Goal: Contribute content

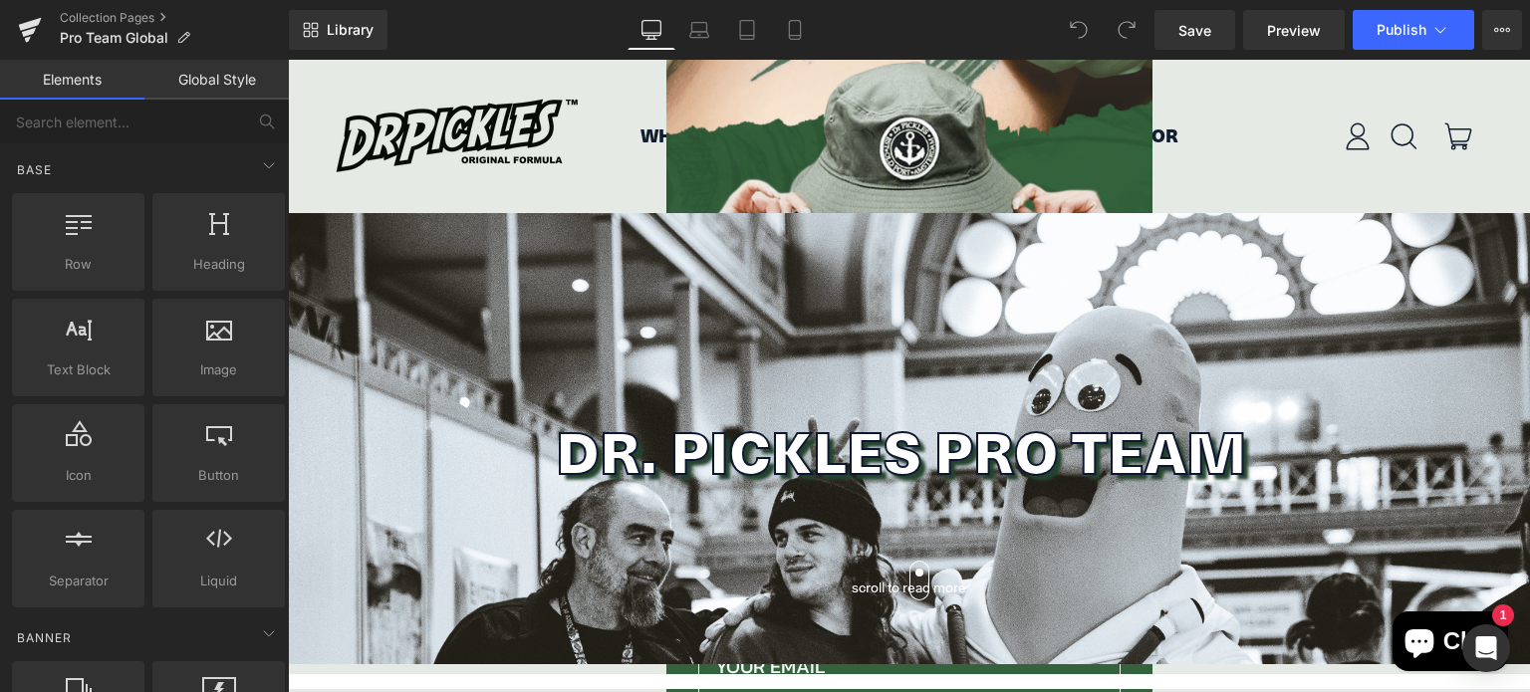
click at [1215, 121] on div "Close dialog Email CLAIM PACK MAYBE NEXT TIME Submit" at bounding box center [909, 376] width 1242 height 632
click at [503, 128] on div "Close dialog Email CLAIM PACK MAYBE NEXT TIME Submit" at bounding box center [909, 376] width 1242 height 632
click at [1235, 83] on div "Close dialog Email CLAIM PACK MAYBE NEXT TIME Submit" at bounding box center [909, 376] width 1242 height 632
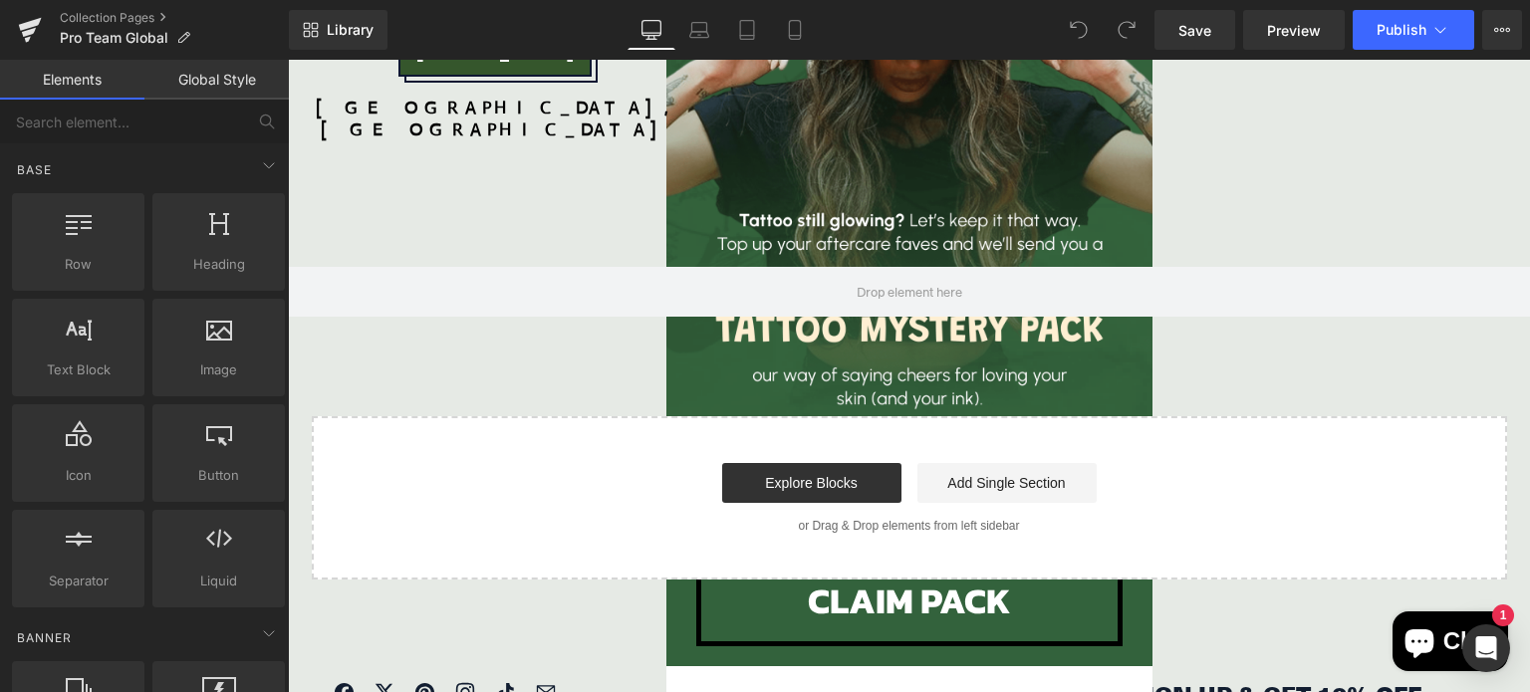
scroll to position [232, 0]
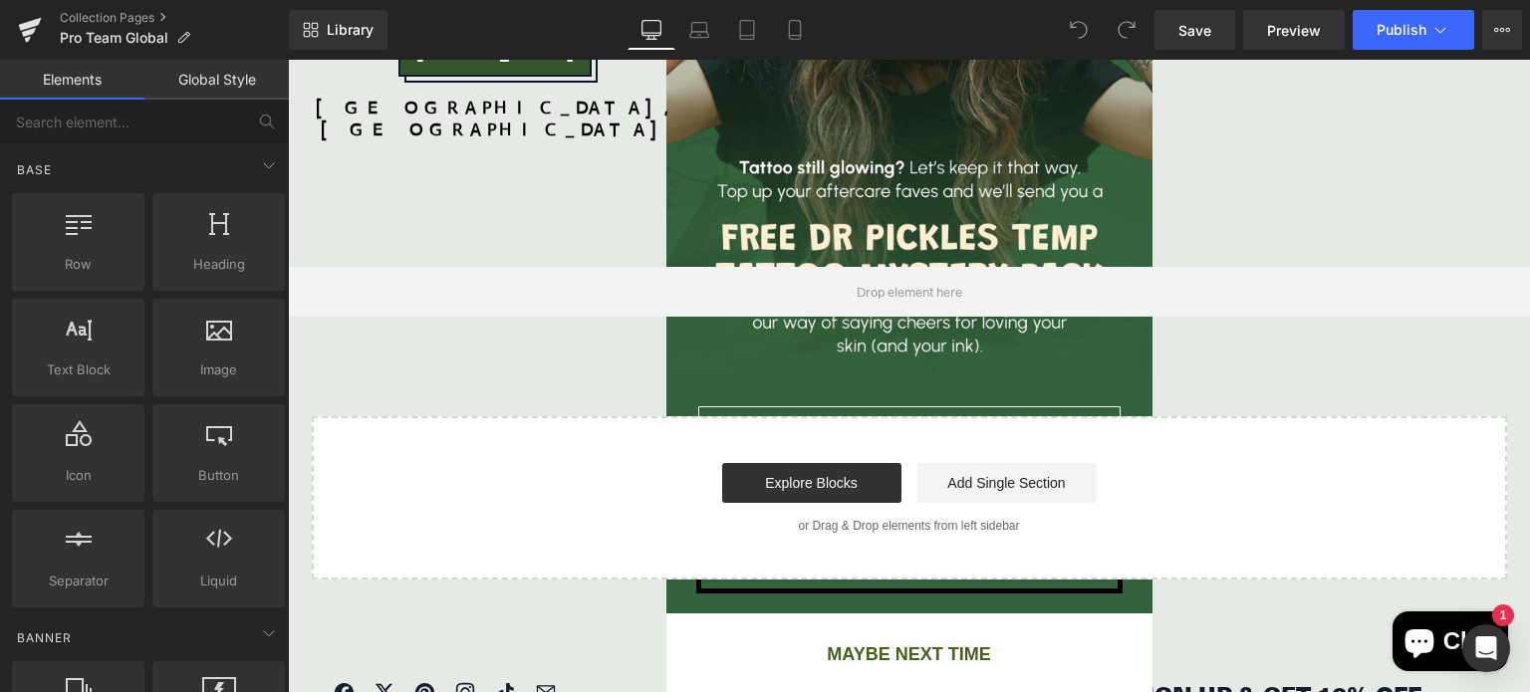
click at [907, 645] on button "MAYBE NEXT TIME" at bounding box center [909, 653] width 486 height 16
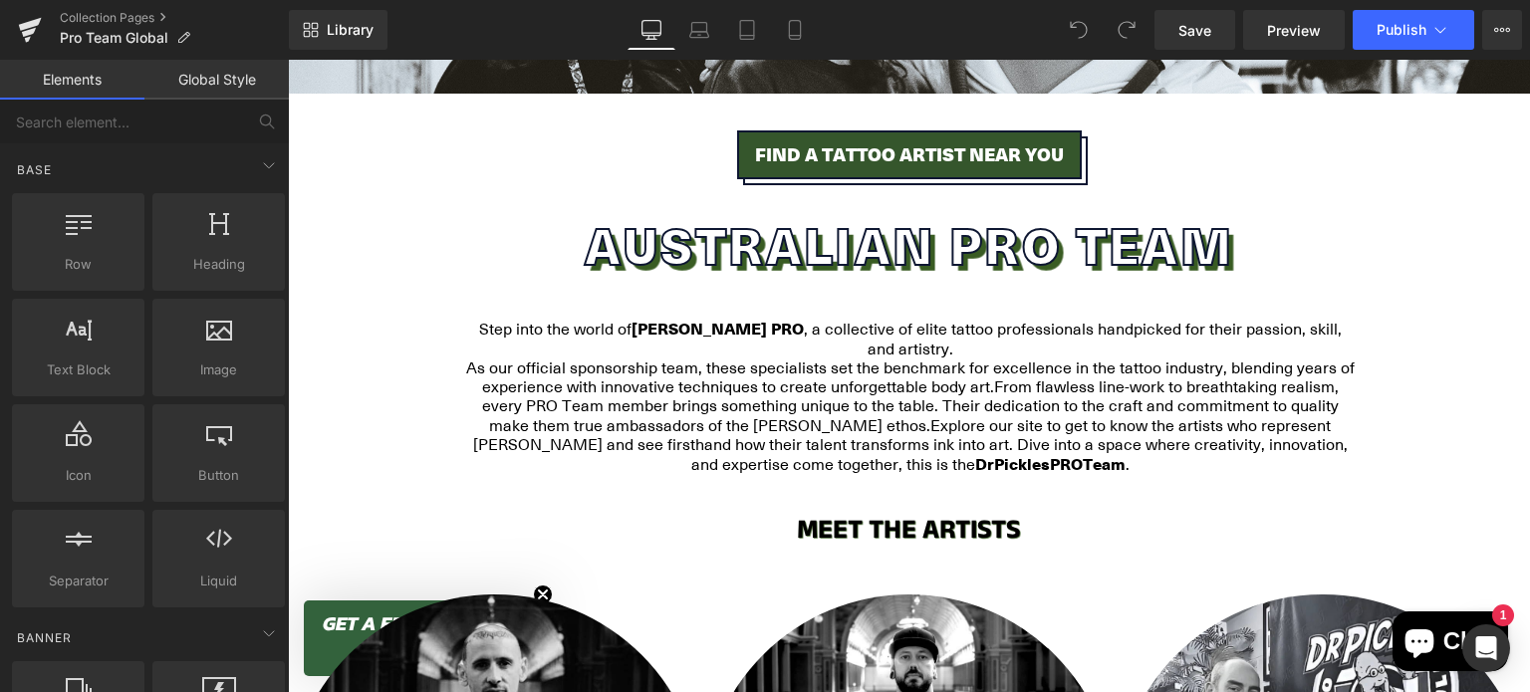
scroll to position [0, 0]
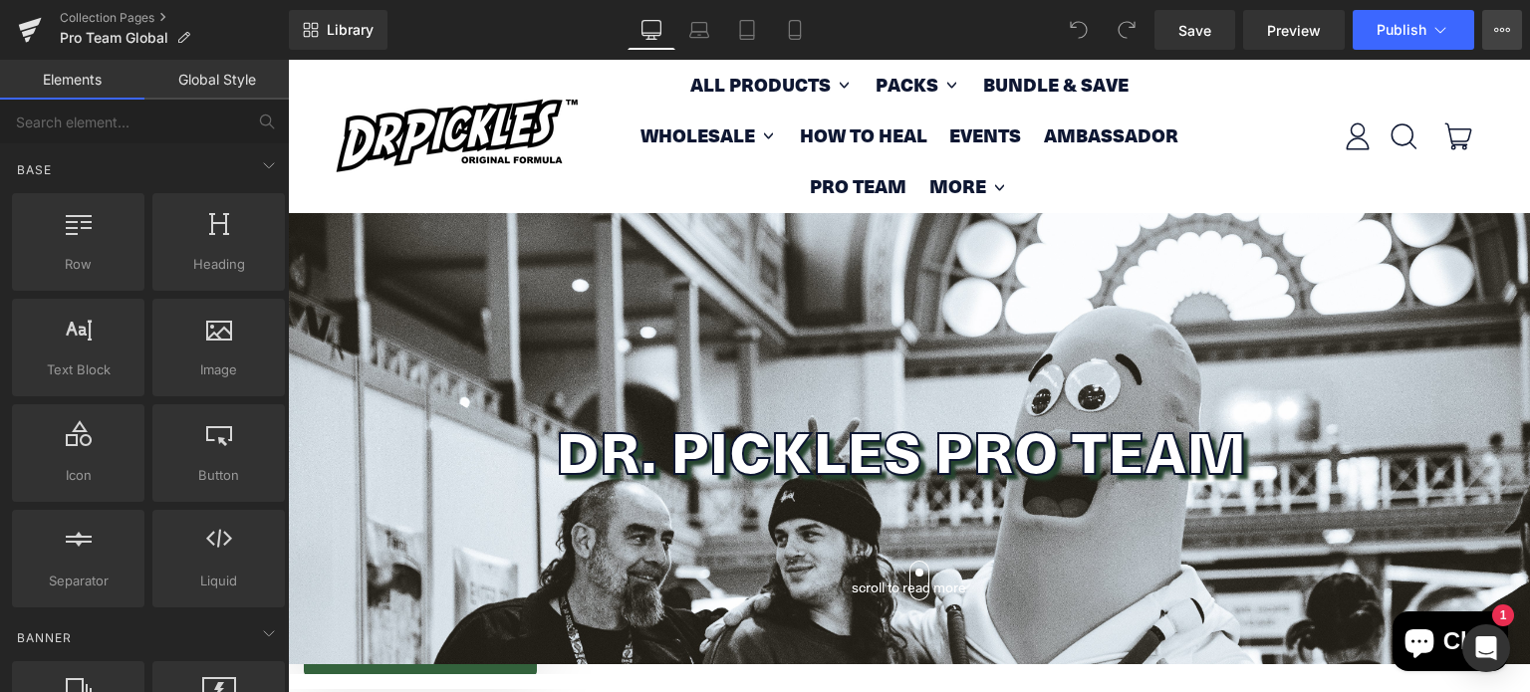
click at [1519, 31] on button "View Live Page View with current Template Save Template to Library Schedule Pub…" at bounding box center [1502, 30] width 40 height 40
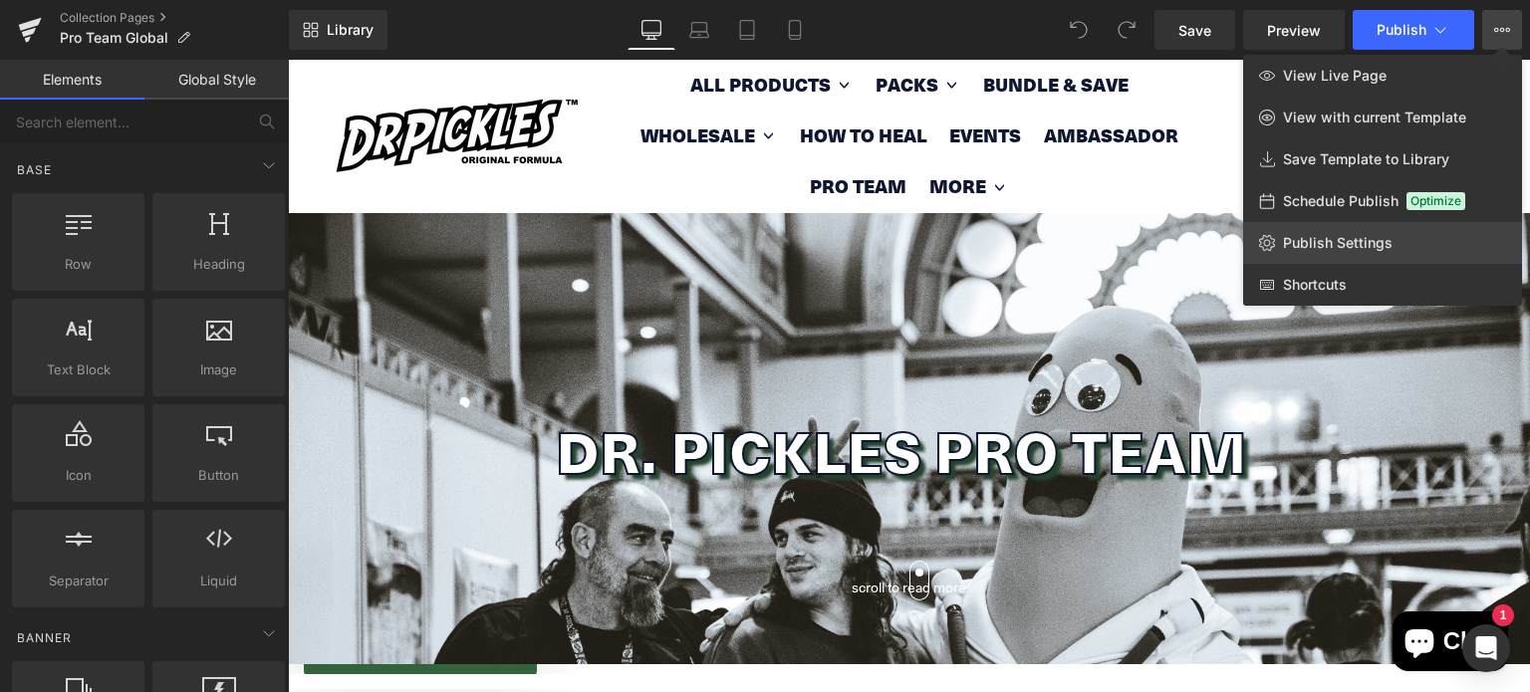
click at [1455, 239] on link "Publish Settings" at bounding box center [1382, 243] width 279 height 42
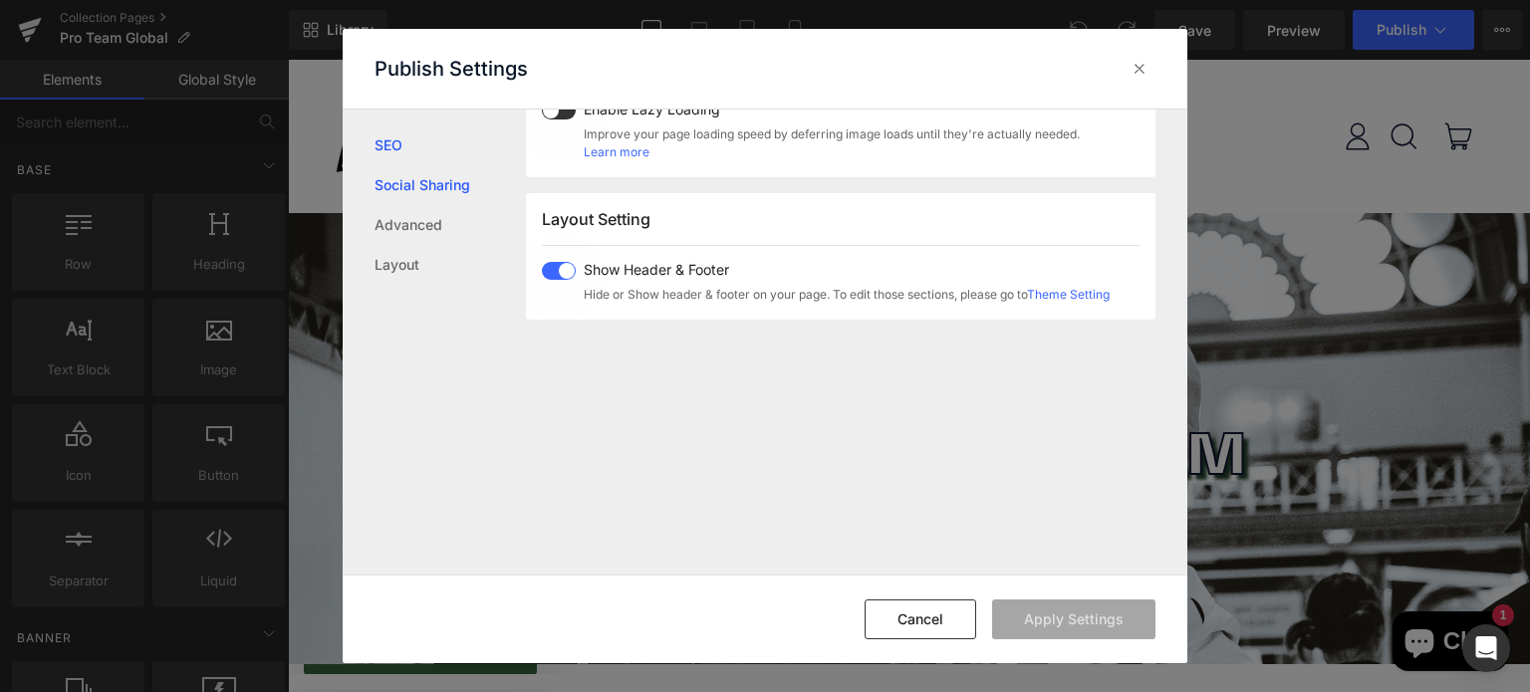
click at [469, 194] on link "Social Sharing" at bounding box center [450, 185] width 151 height 40
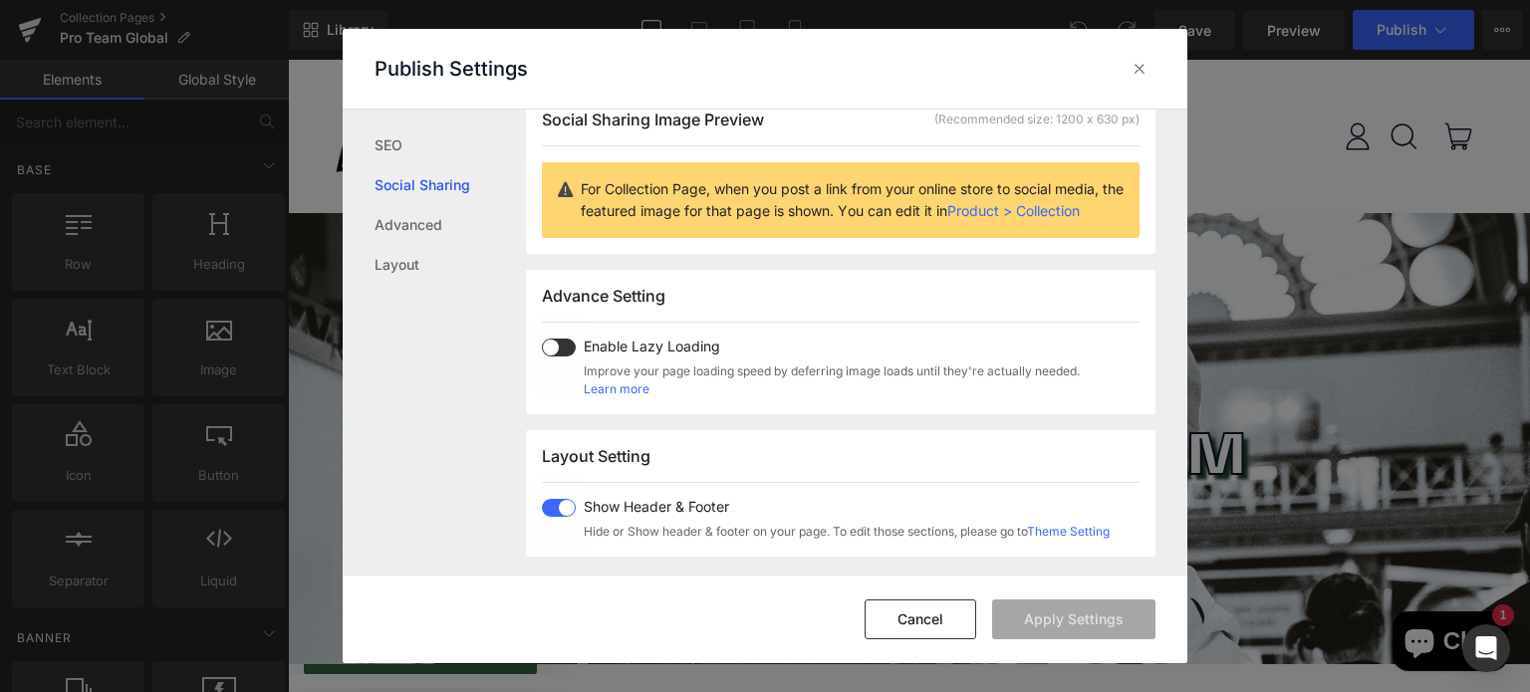
scroll to position [157, 0]
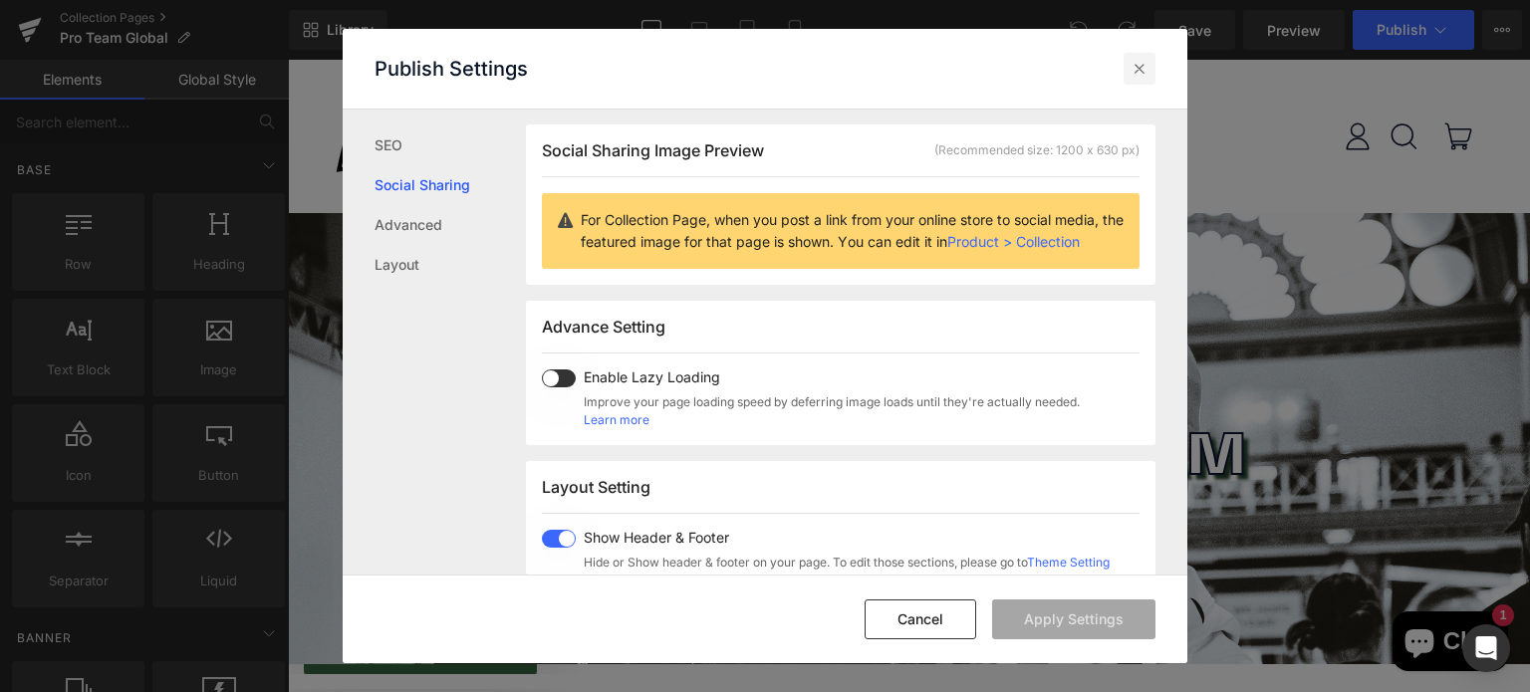
click at [1129, 55] on div at bounding box center [1140, 69] width 32 height 32
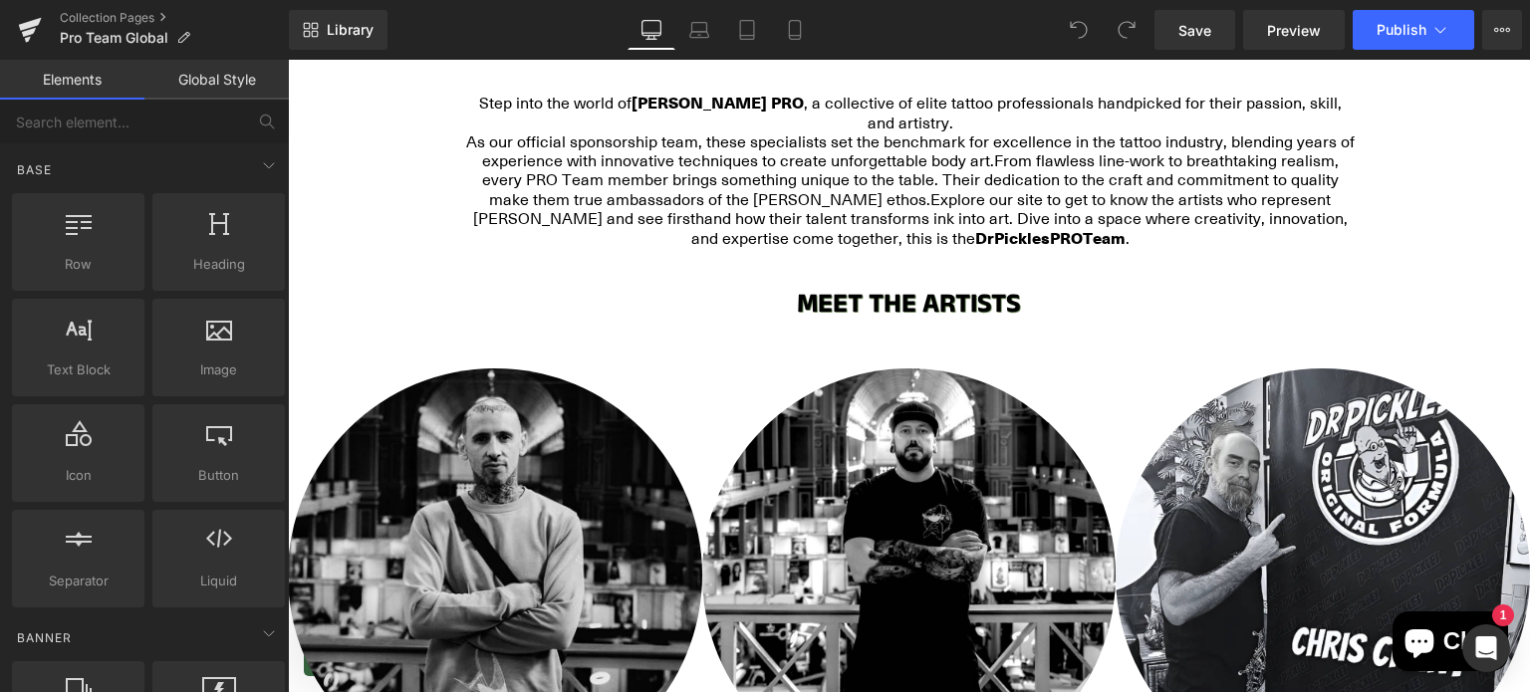
scroll to position [0, 0]
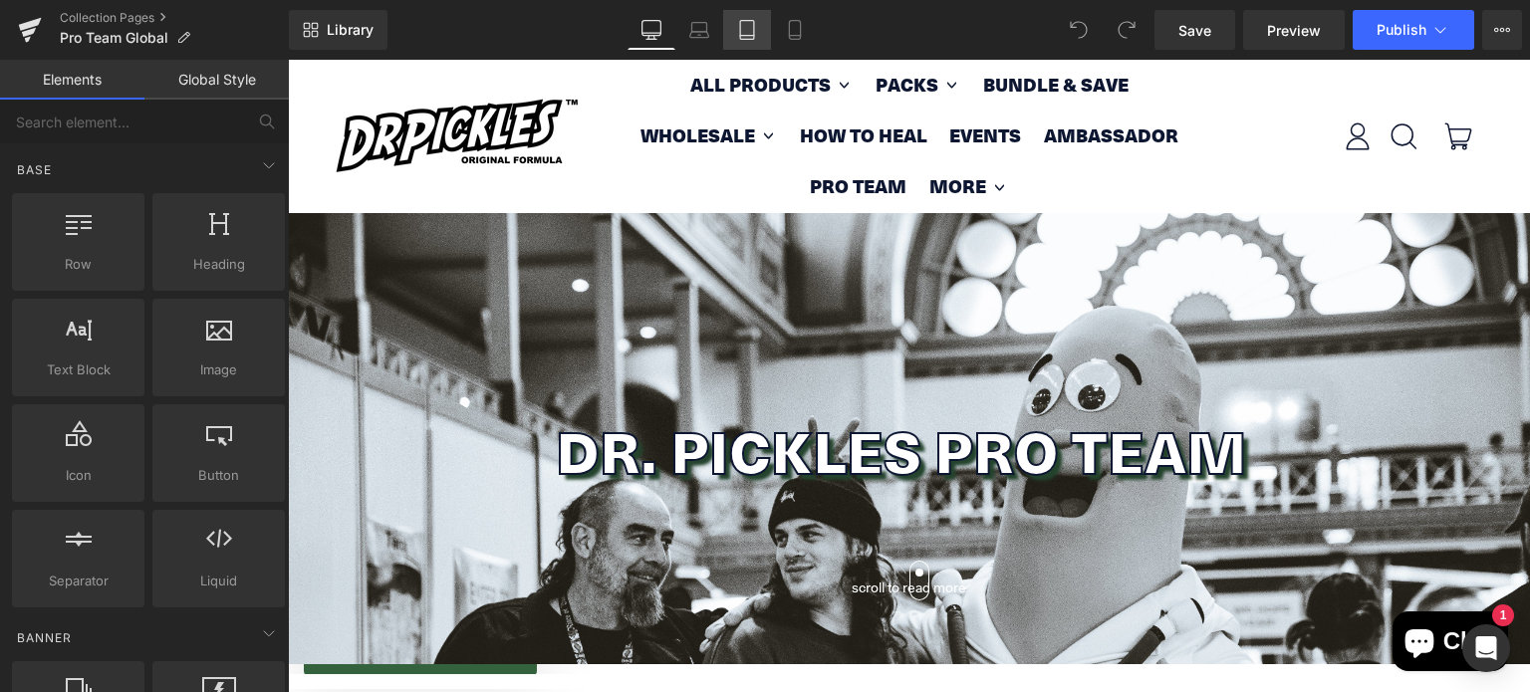
click at [761, 31] on link "Tablet" at bounding box center [747, 30] width 48 height 40
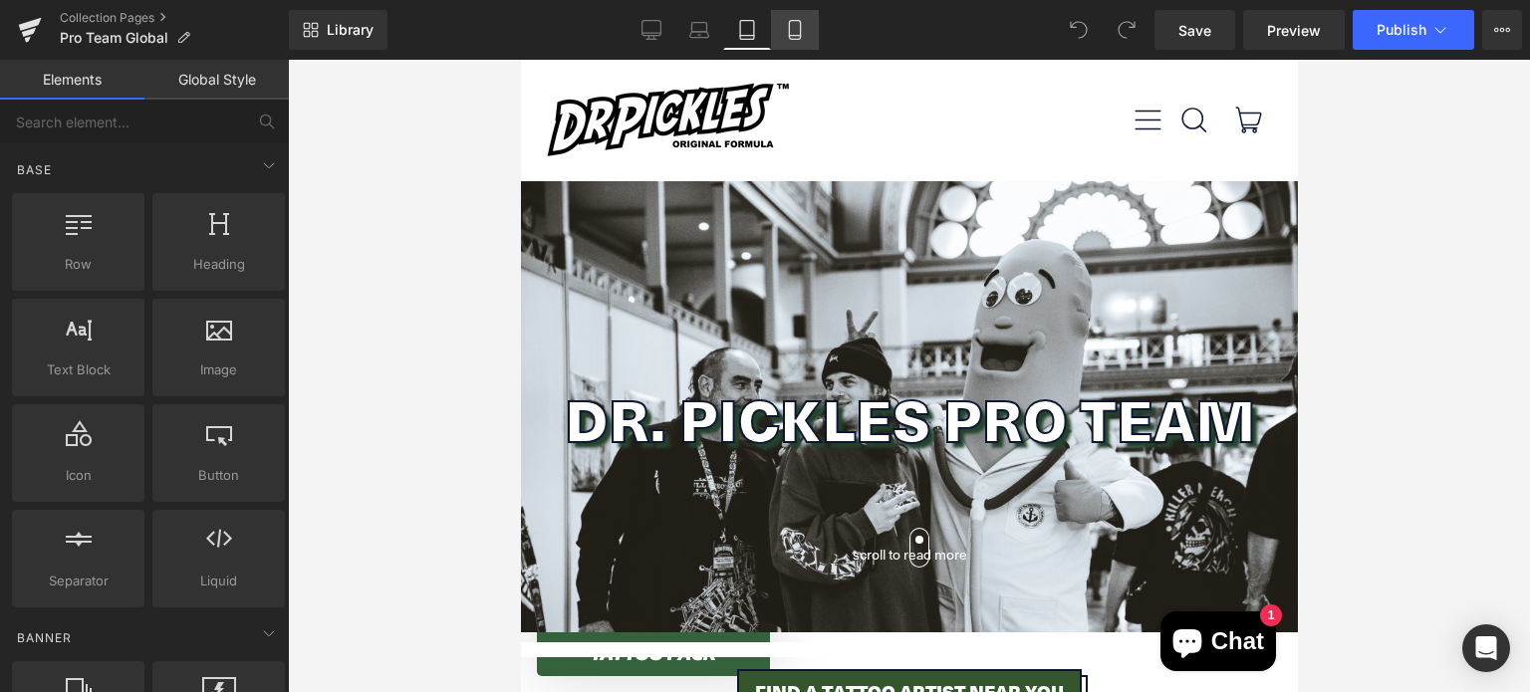
click at [797, 36] on icon at bounding box center [794, 36] width 11 height 0
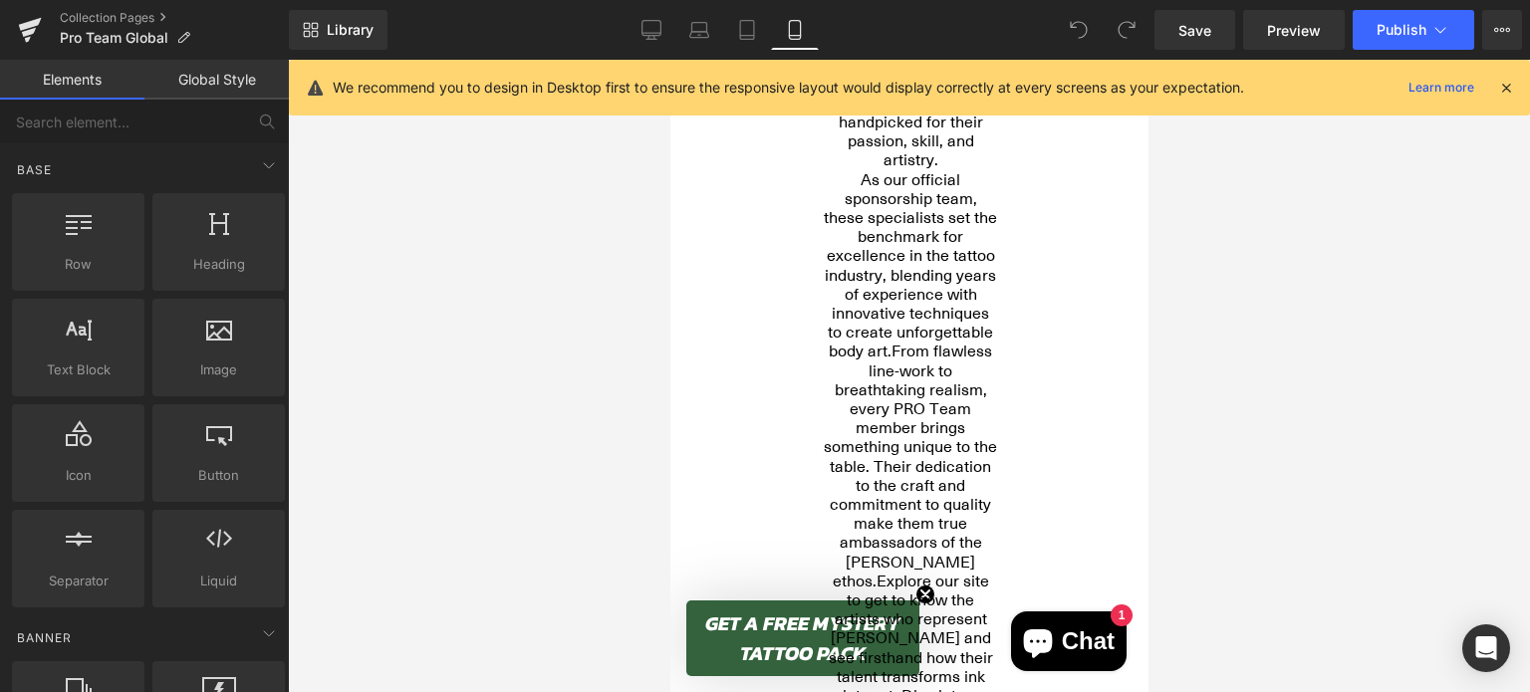
scroll to position [951, 0]
click at [923, 416] on span "From flawless line-work to breathtaking realism, every PRO Team member brings s…" at bounding box center [909, 466] width 173 height 251
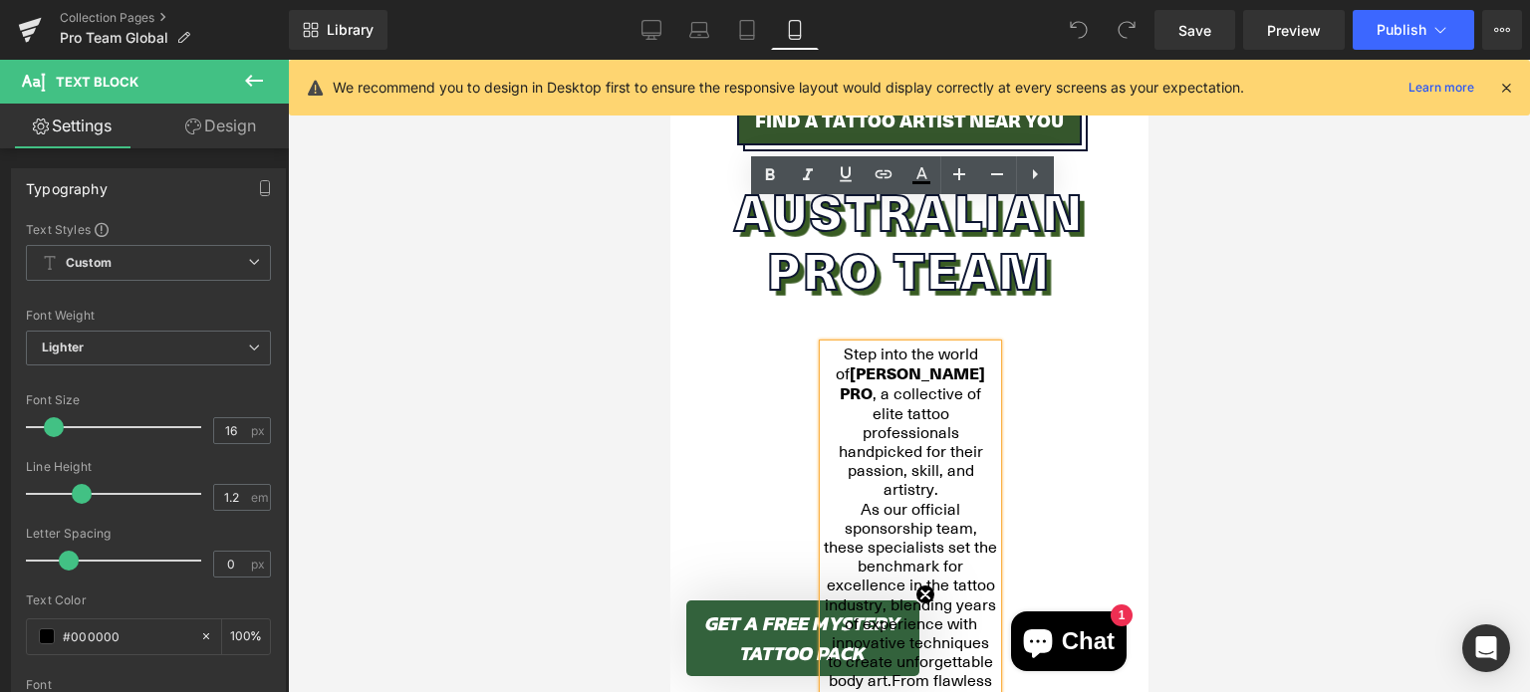
scroll to position [618, 0]
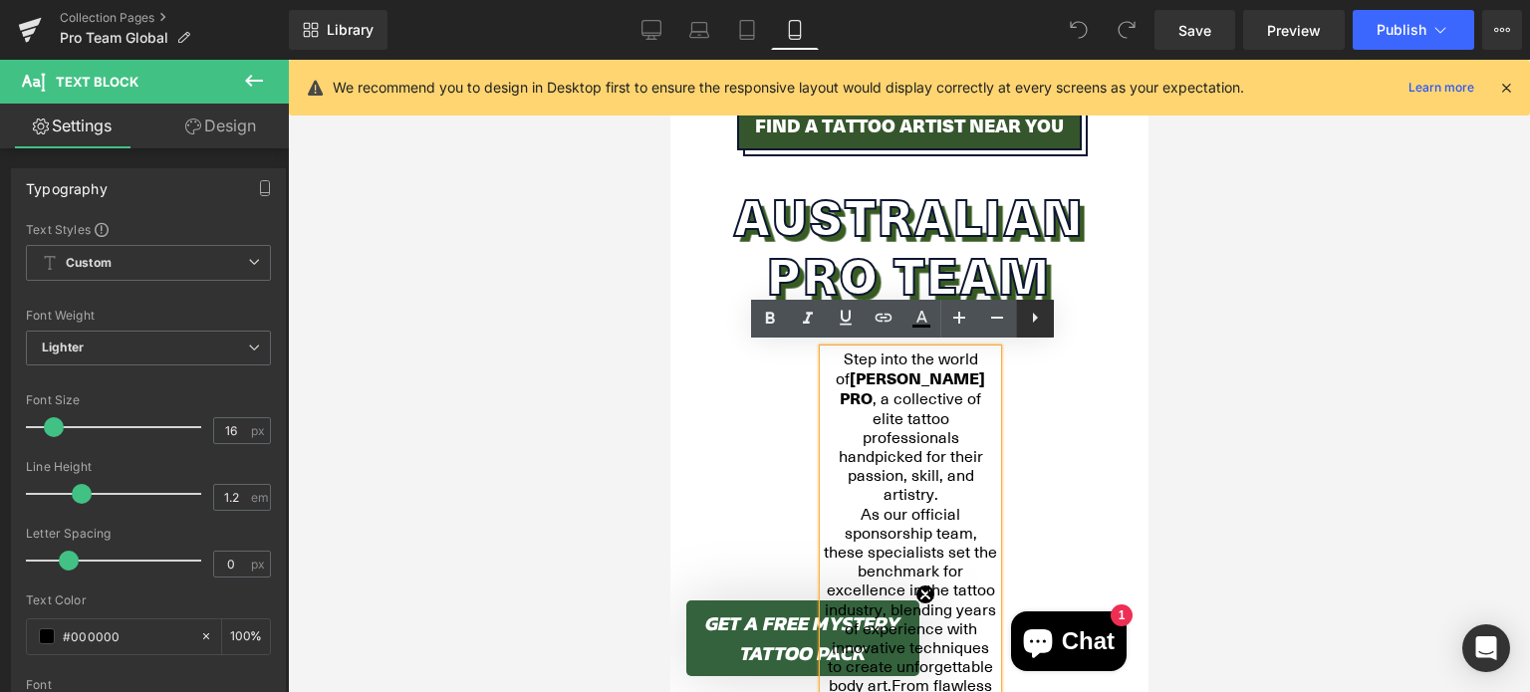
click at [1028, 322] on icon at bounding box center [1035, 318] width 24 height 24
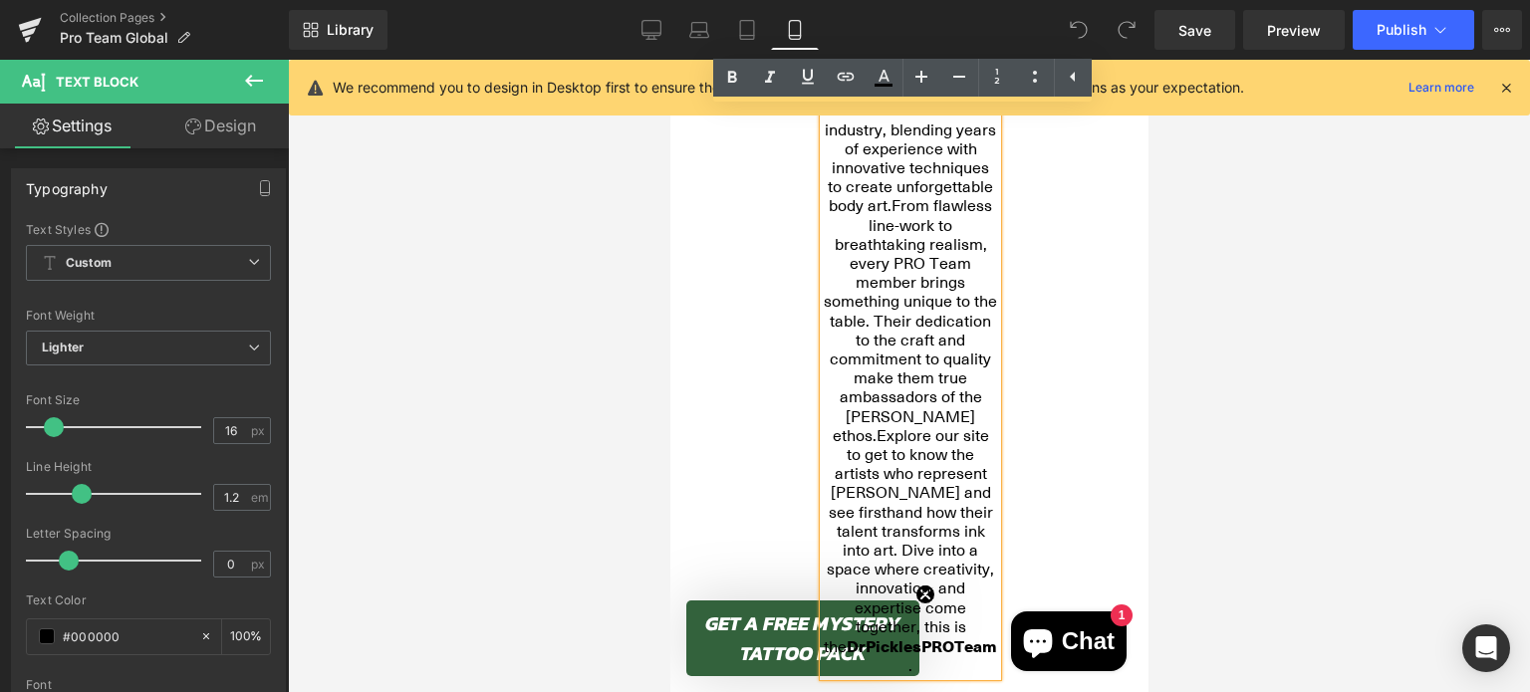
scroll to position [1117, 0]
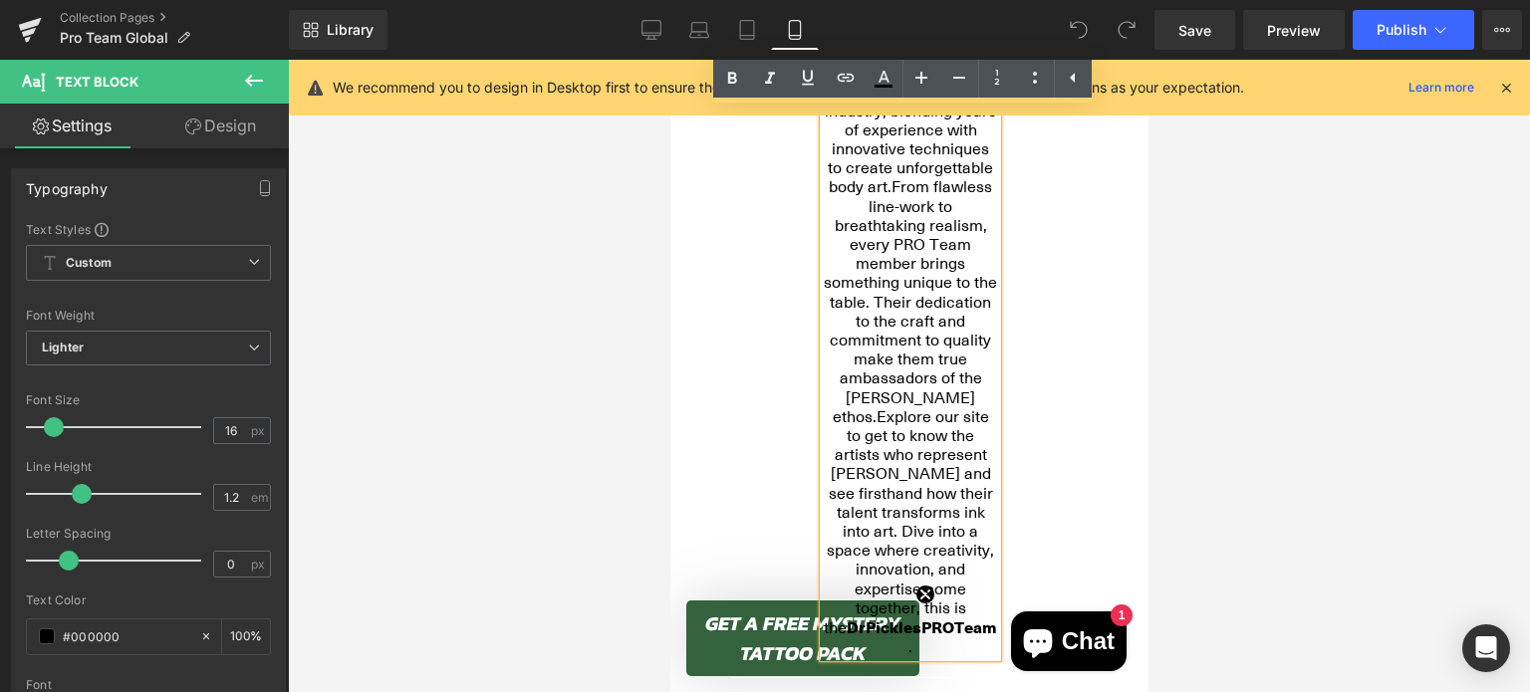
click at [1038, 473] on div "Step into the world of [PERSON_NAME] PRO , a collective of elite tattoo profess…" at bounding box center [908, 259] width 478 height 817
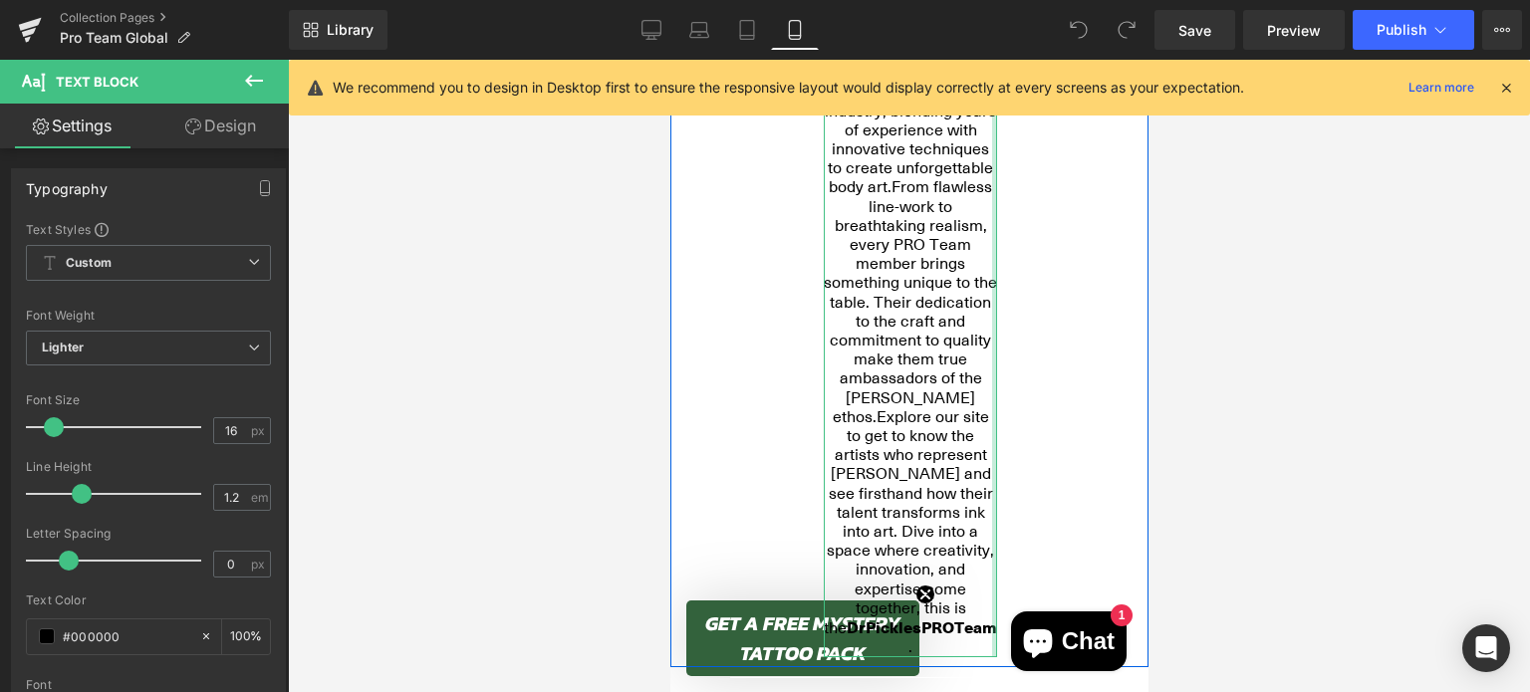
drag, startPoint x: 977, startPoint y: 401, endPoint x: 1081, endPoint y: 397, distance: 103.7
click at [1081, 397] on div "Step into the world of [PERSON_NAME] PRO , a collective of elite tattoo profess…" at bounding box center [908, 259] width 478 height 817
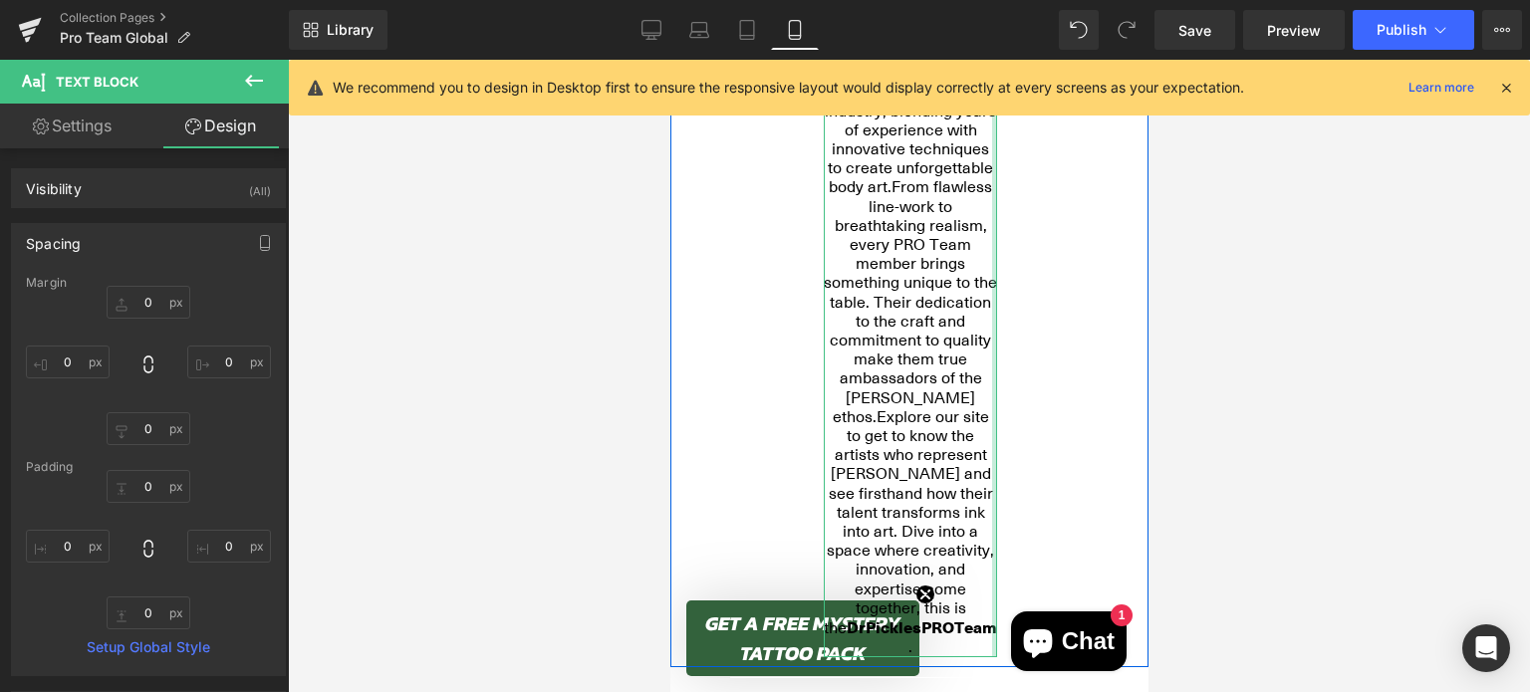
drag, startPoint x: 979, startPoint y: 387, endPoint x: 1058, endPoint y: 378, distance: 79.3
click at [1058, 378] on div "Step into the world of [PERSON_NAME] PRO , a collective of elite tattoo profess…" at bounding box center [908, 259] width 478 height 817
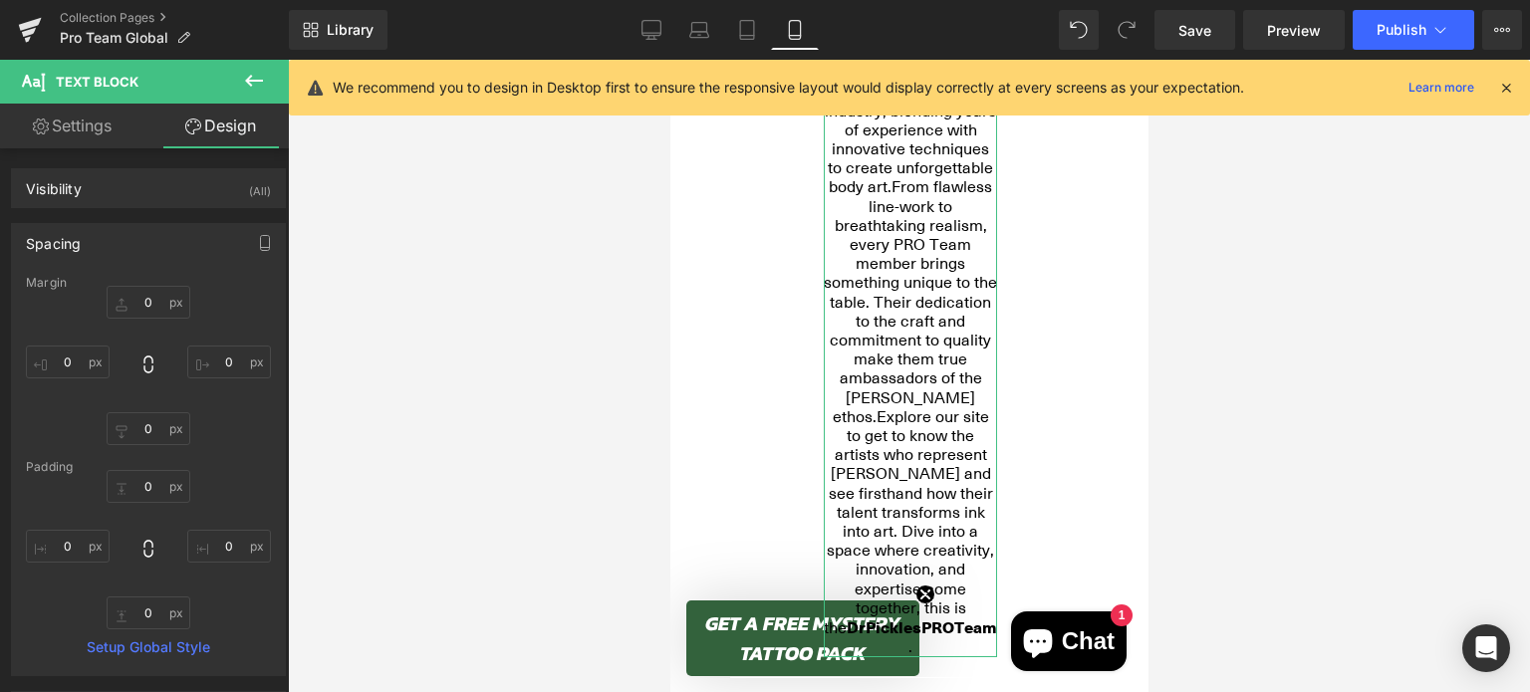
click at [1509, 91] on icon at bounding box center [1506, 88] width 18 height 18
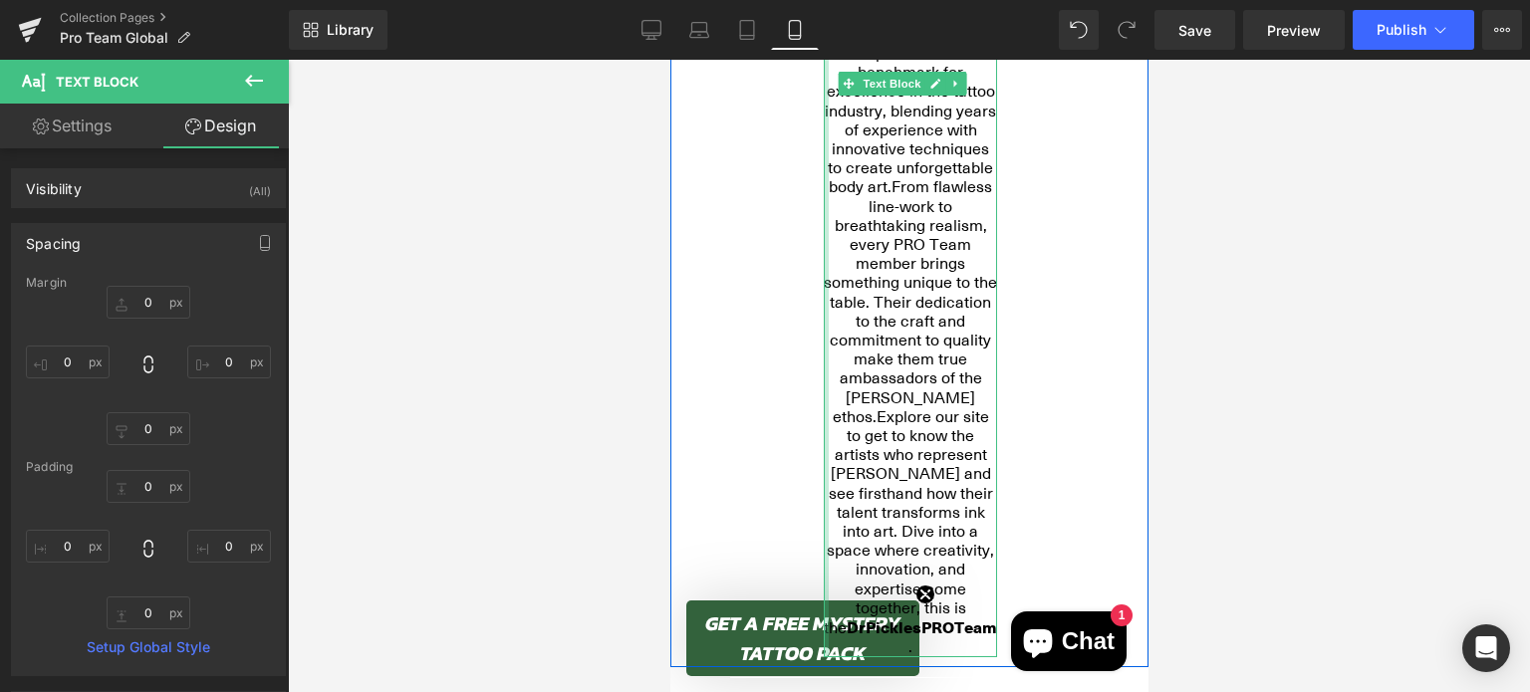
drag, startPoint x: 822, startPoint y: 286, endPoint x: 562, endPoint y: 277, distance: 260.1
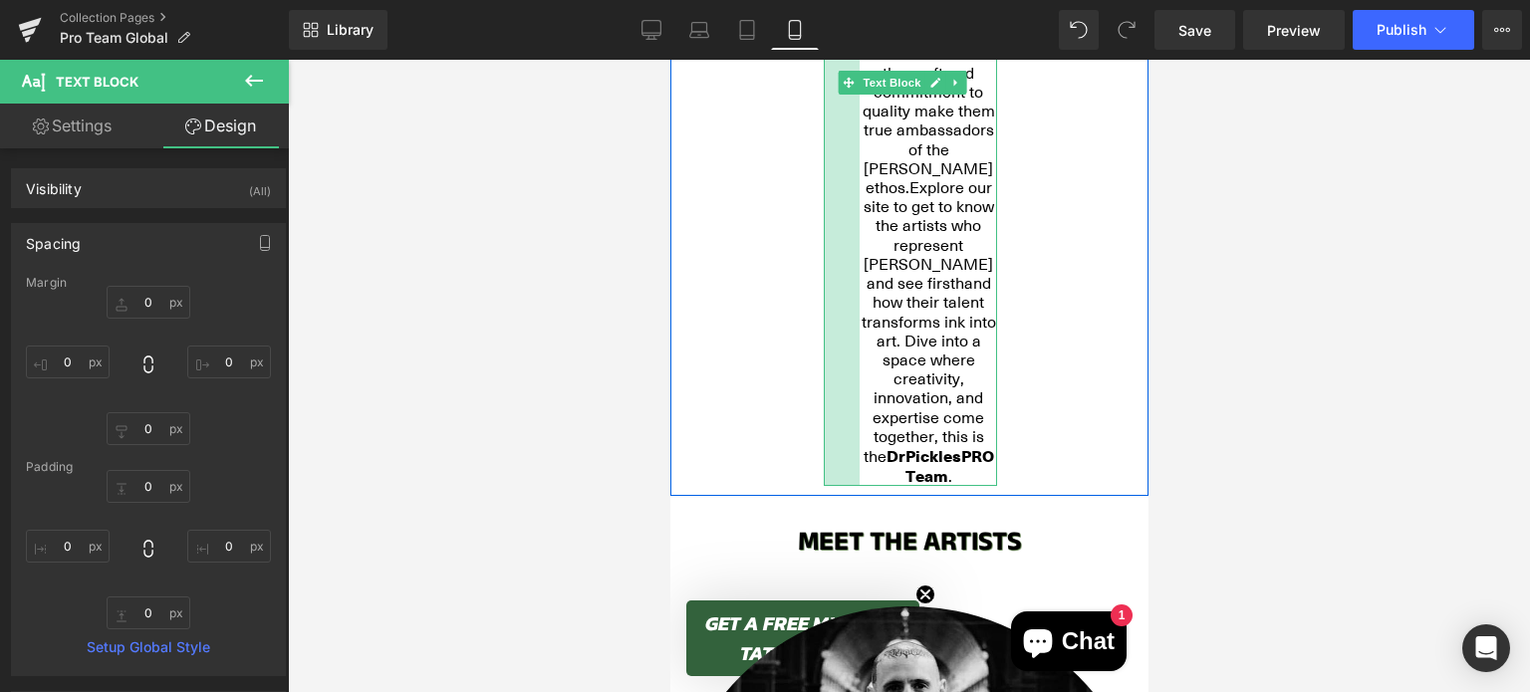
scroll to position [1459, 0]
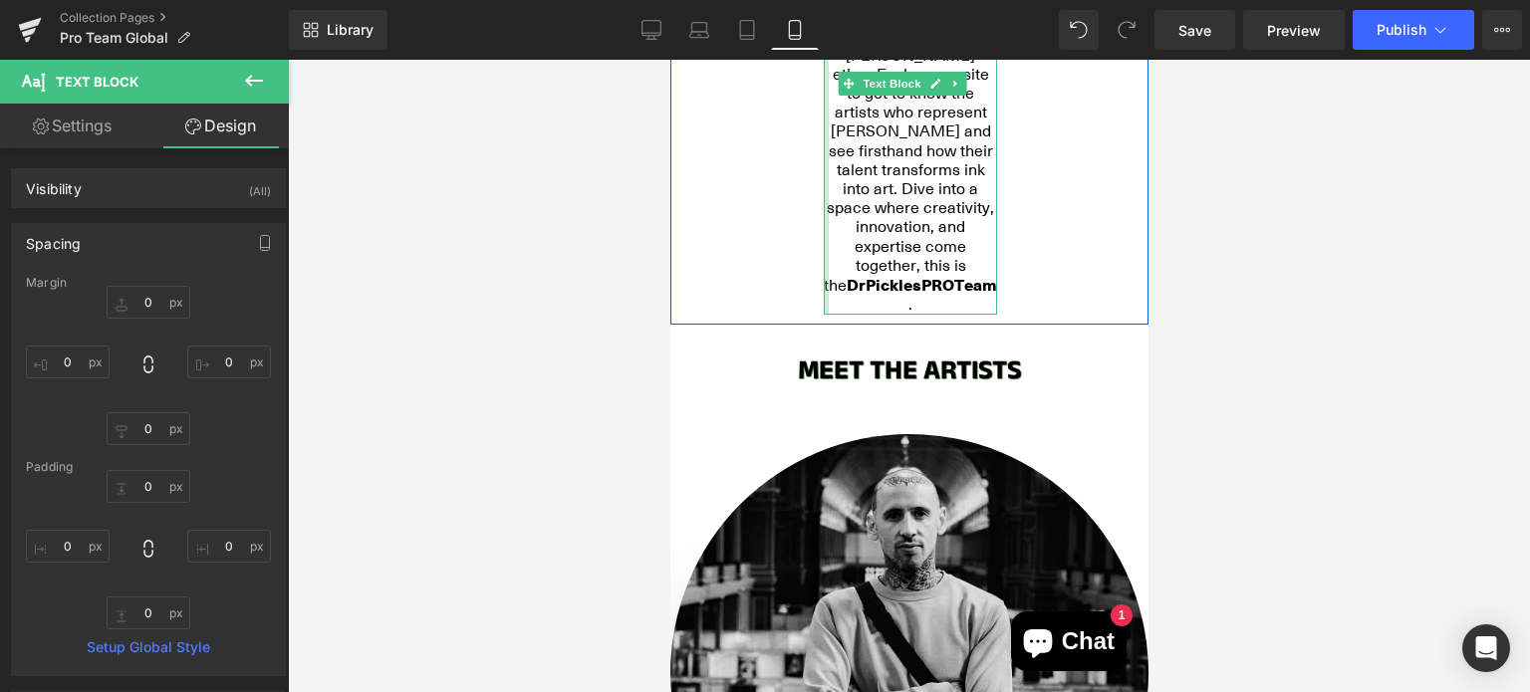
drag, startPoint x: 859, startPoint y: 350, endPoint x: 576, endPoint y: 373, distance: 283.8
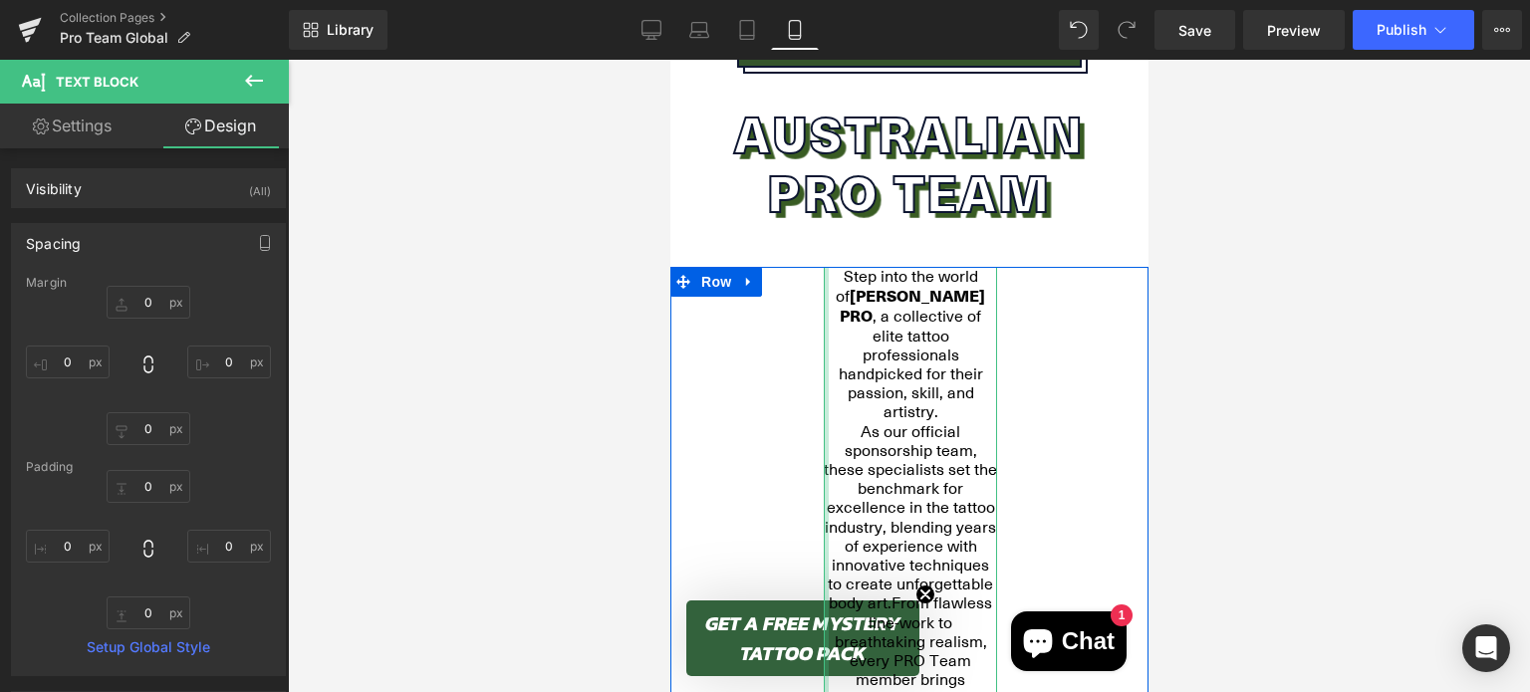
scroll to position [701, 0]
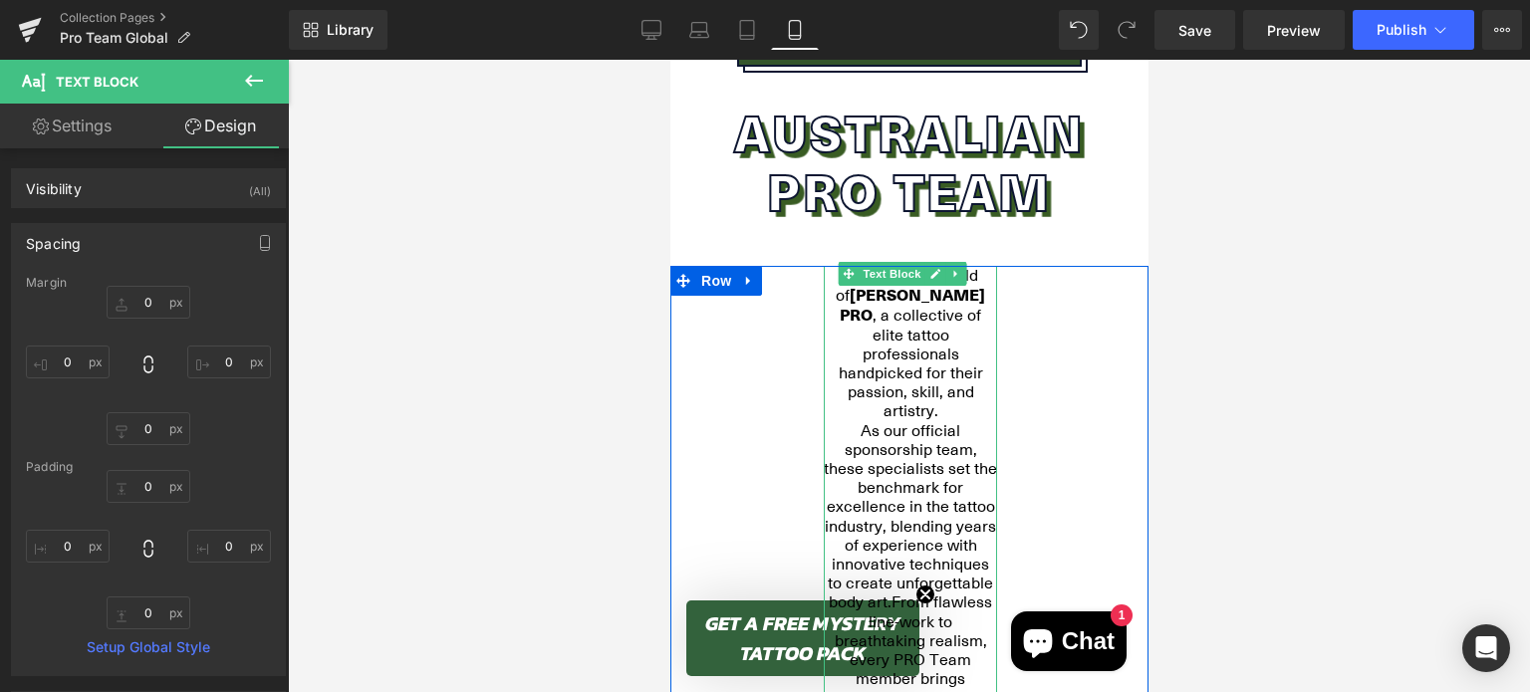
click at [877, 327] on p "Step into the world of [PERSON_NAME] PRO , a collective of elite tattoo profess…" at bounding box center [909, 343] width 173 height 155
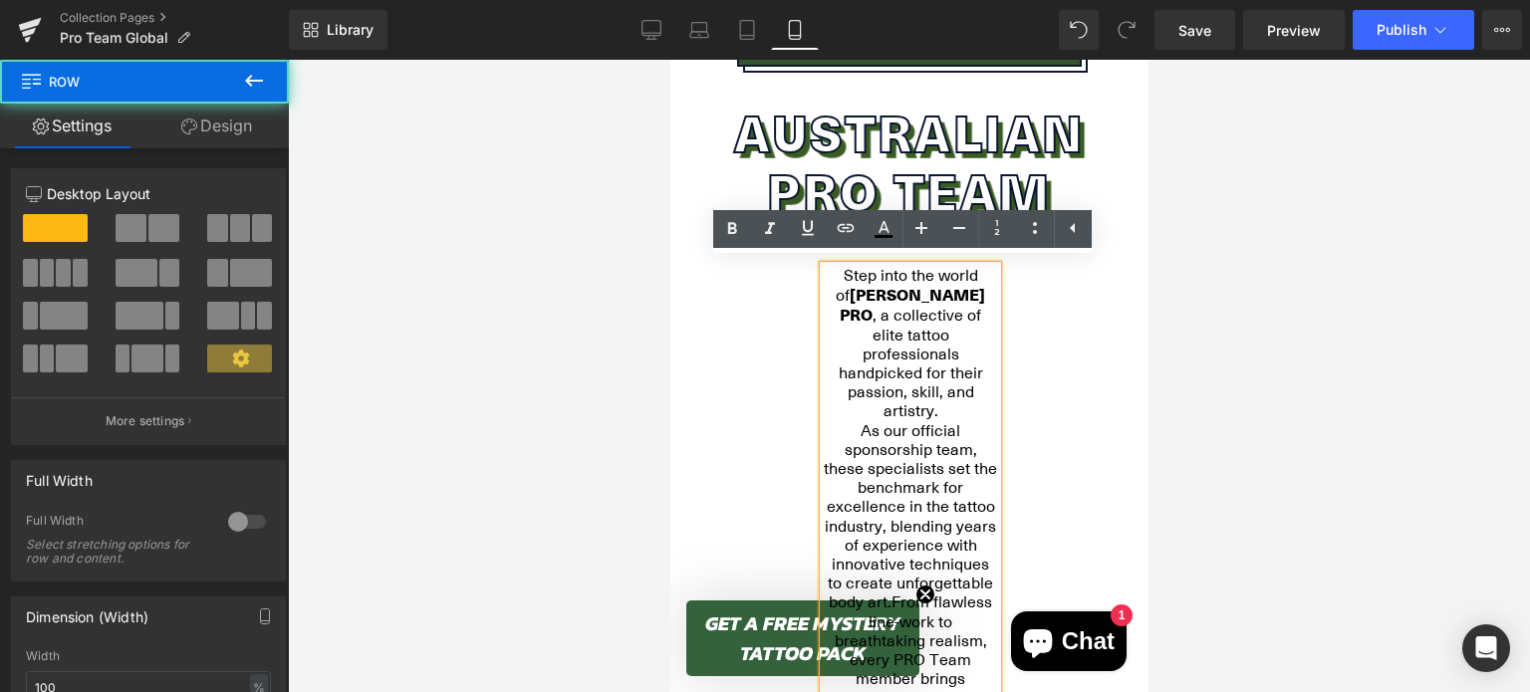
click at [987, 322] on div "Step into the world of [PERSON_NAME] PRO , a collective of elite tattoo profess…" at bounding box center [909, 669] width 203 height 807
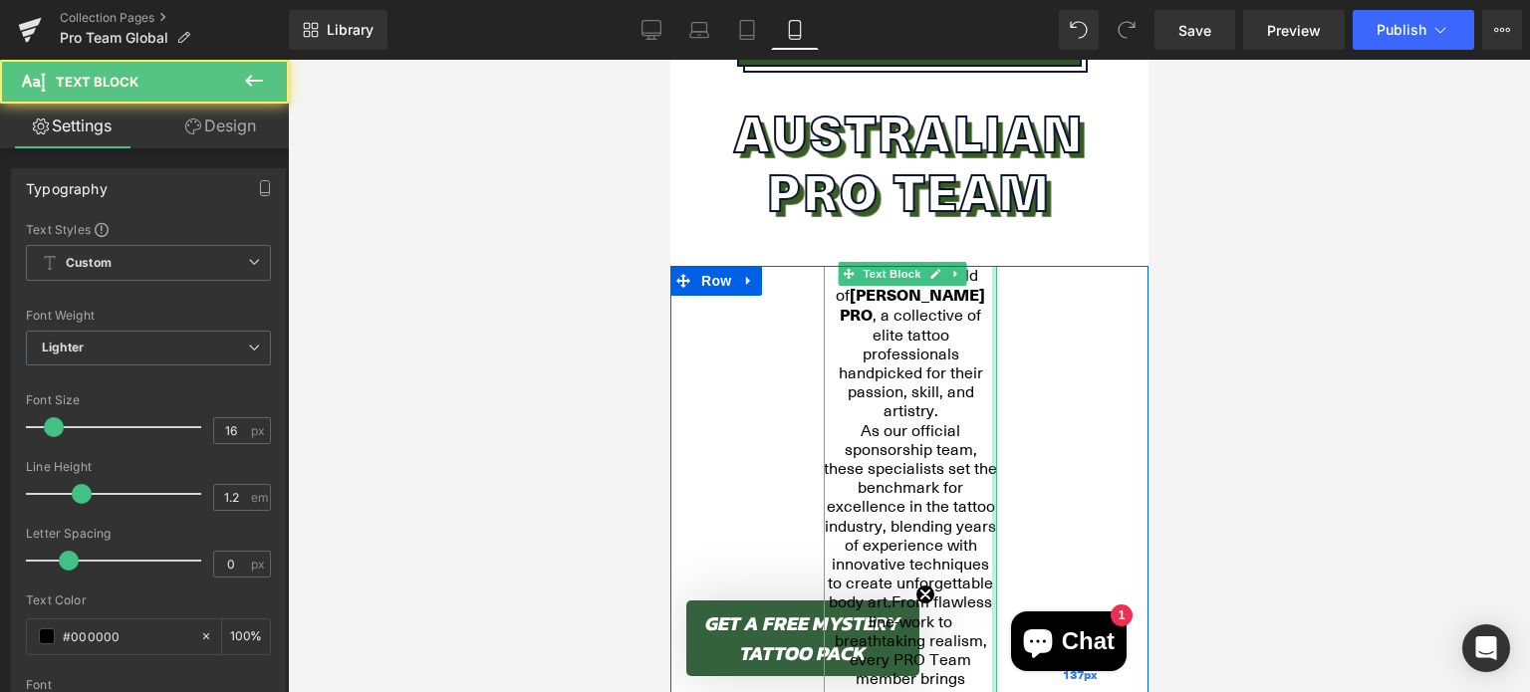
drag, startPoint x: 978, startPoint y: 346, endPoint x: 1105, endPoint y: 356, distance: 126.9
click at [1105, 356] on div "Step into the world of [PERSON_NAME] PRO , a collective of elite tattoo profess…" at bounding box center [908, 674] width 478 height 817
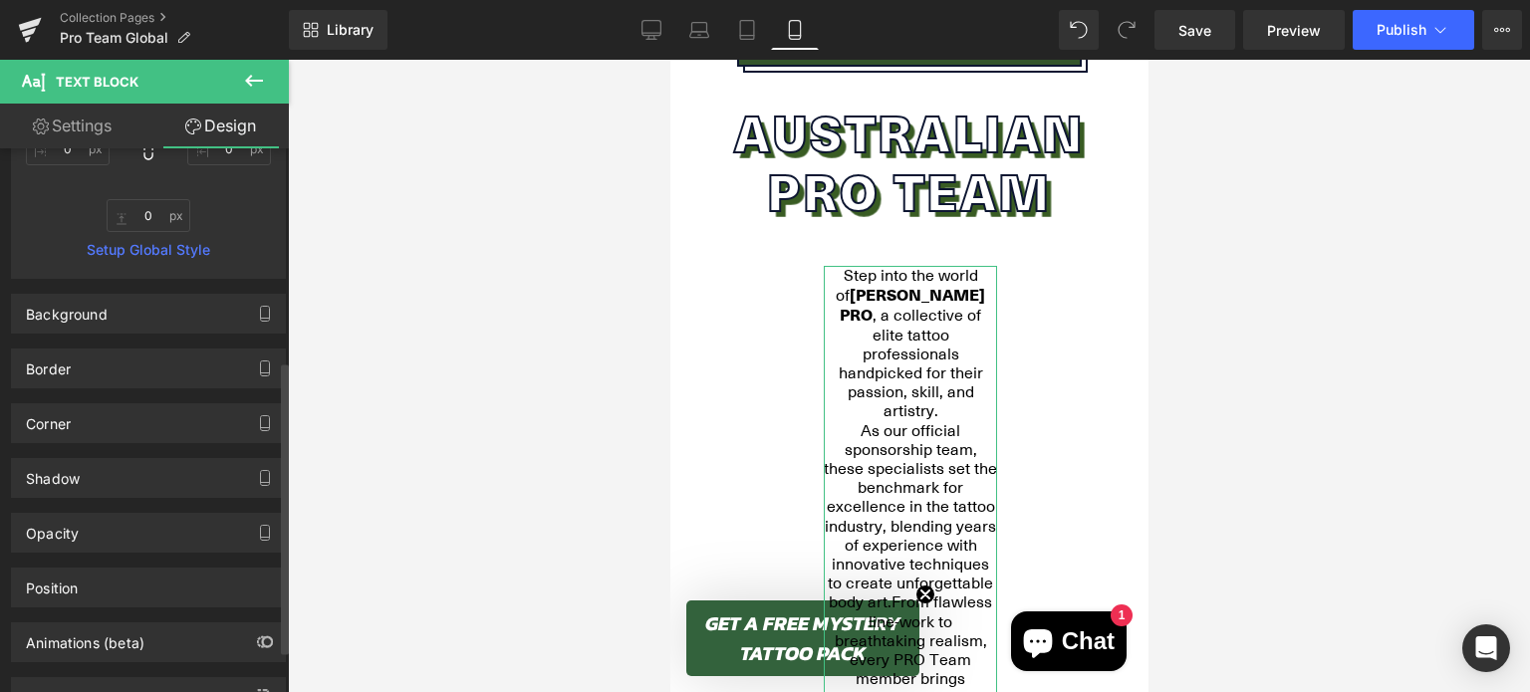
scroll to position [396, 0]
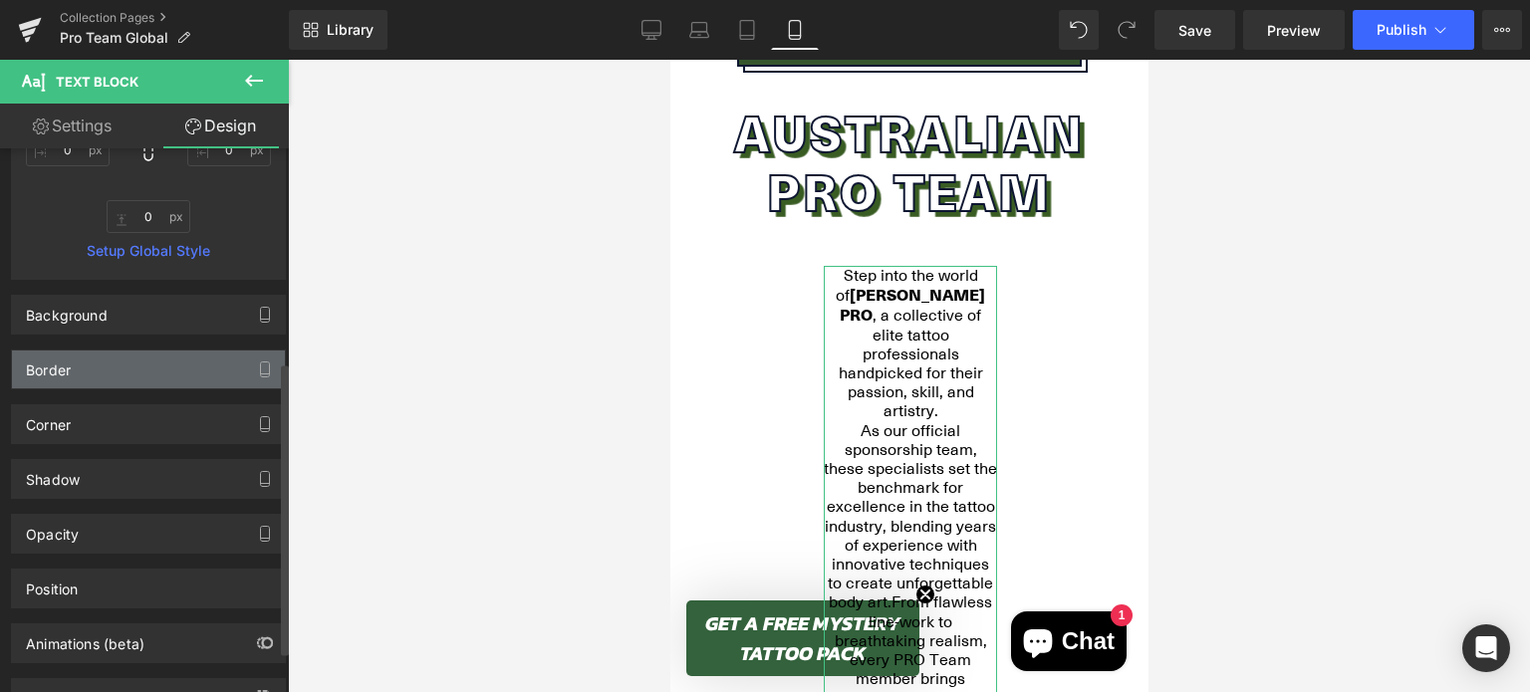
click at [88, 356] on div "Border" at bounding box center [148, 370] width 273 height 38
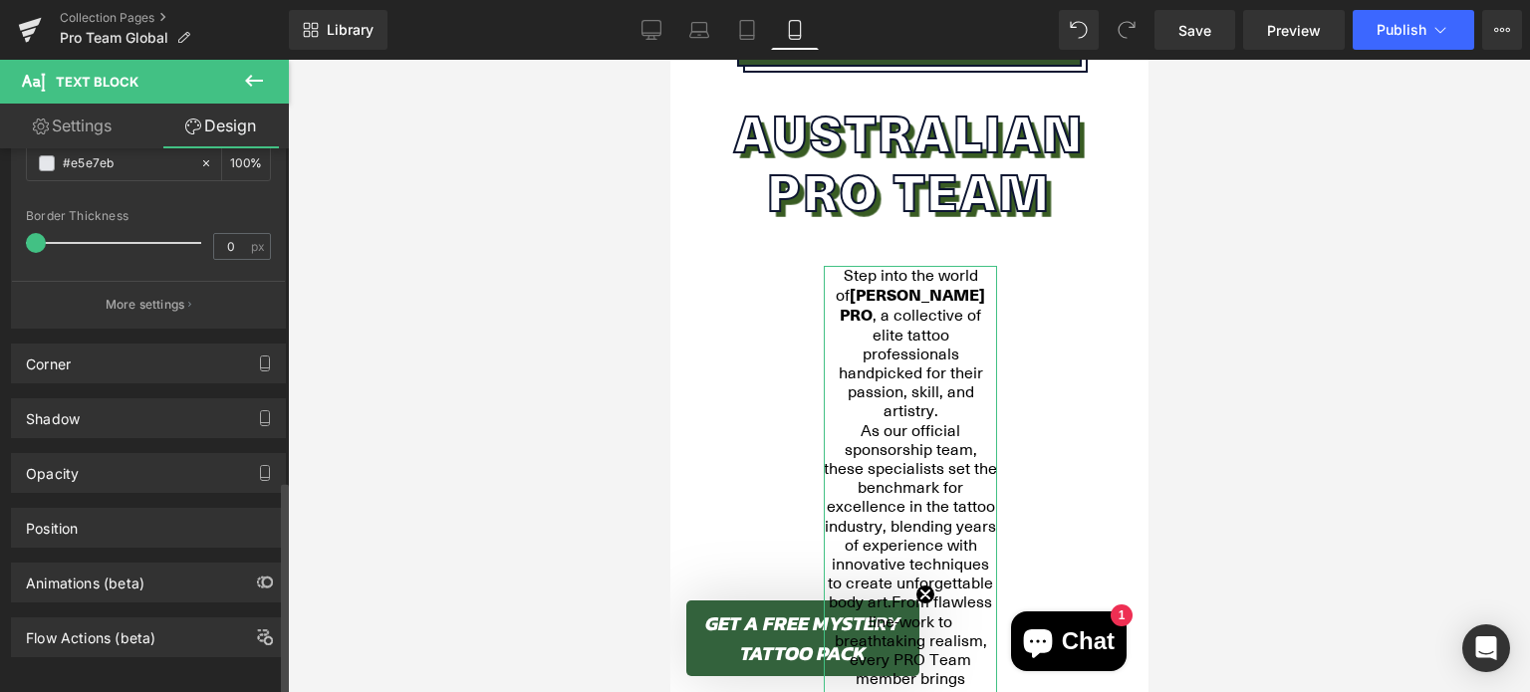
scroll to position [865, 0]
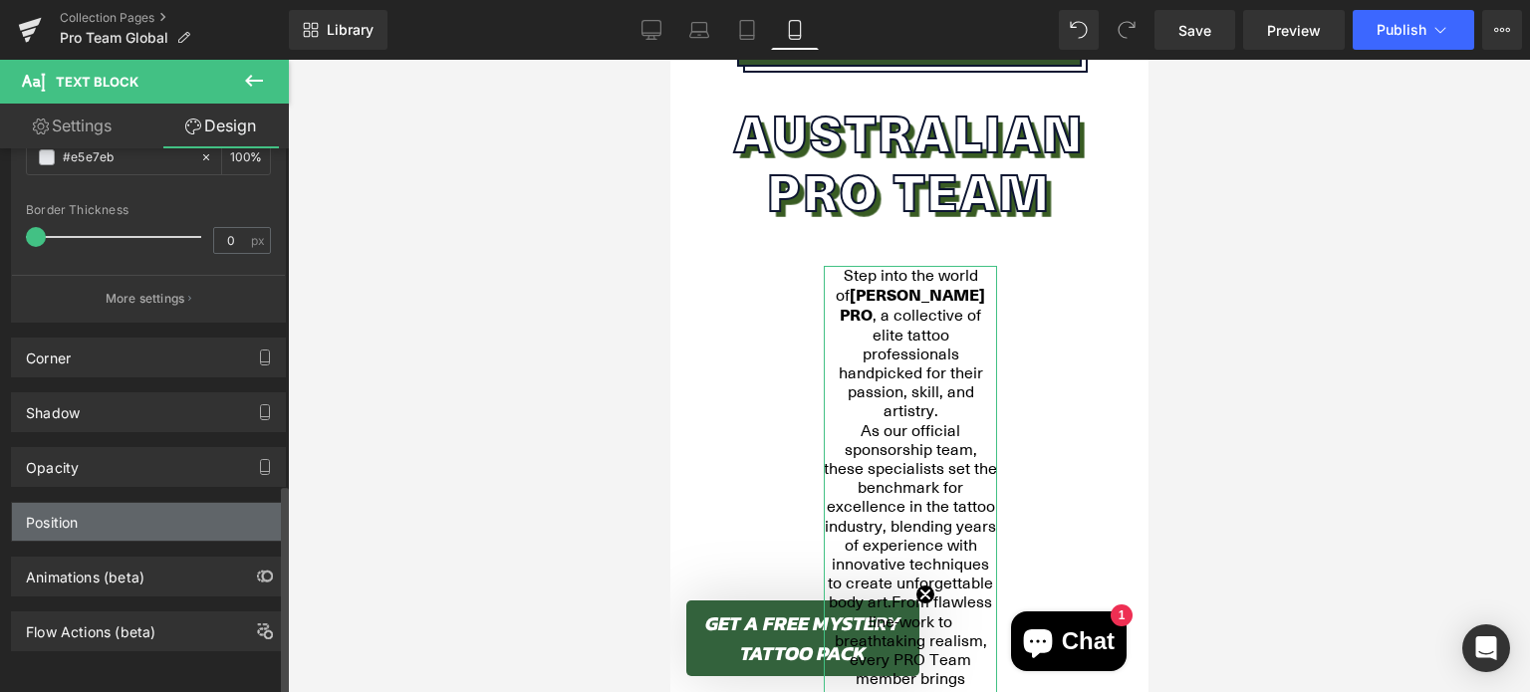
click at [71, 503] on div "Position" at bounding box center [52, 517] width 52 height 28
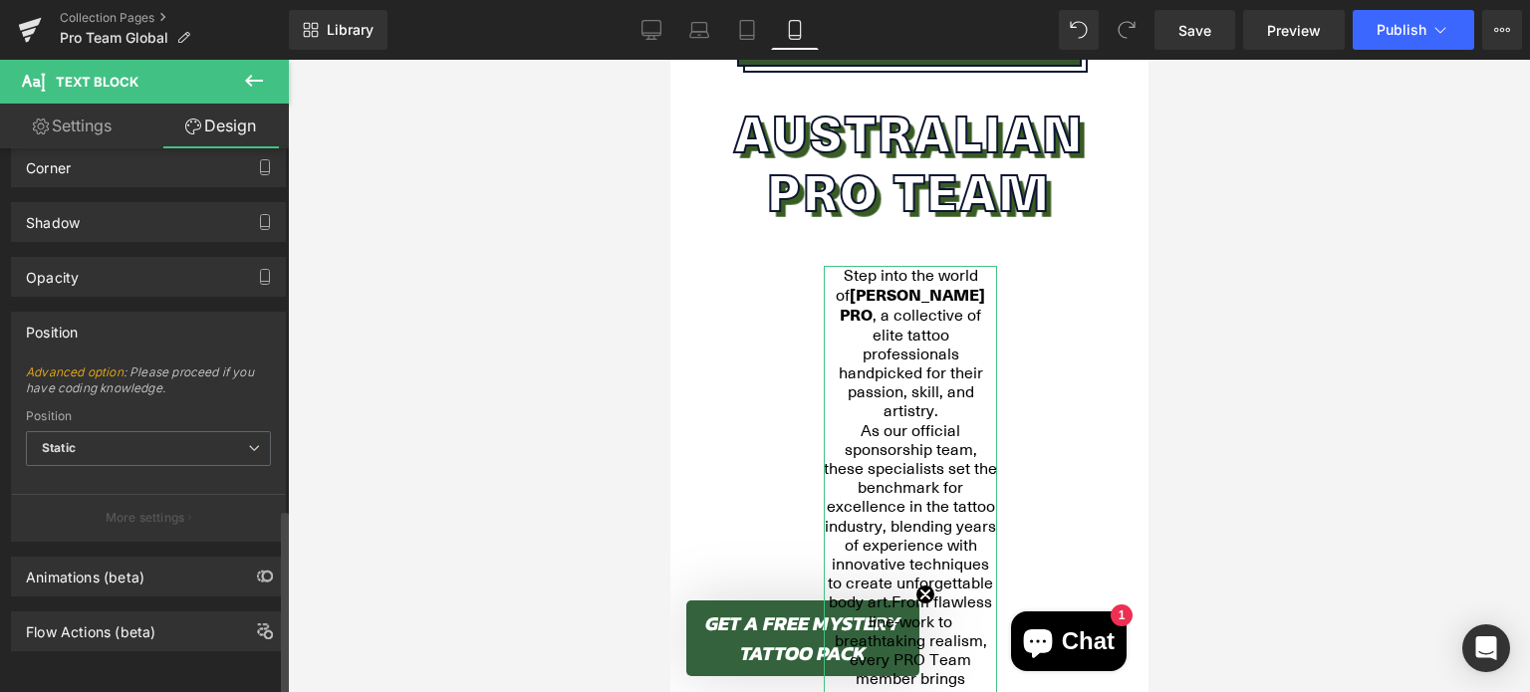
scroll to position [1053, 0]
click at [72, 431] on span "Static" at bounding box center [148, 448] width 245 height 35
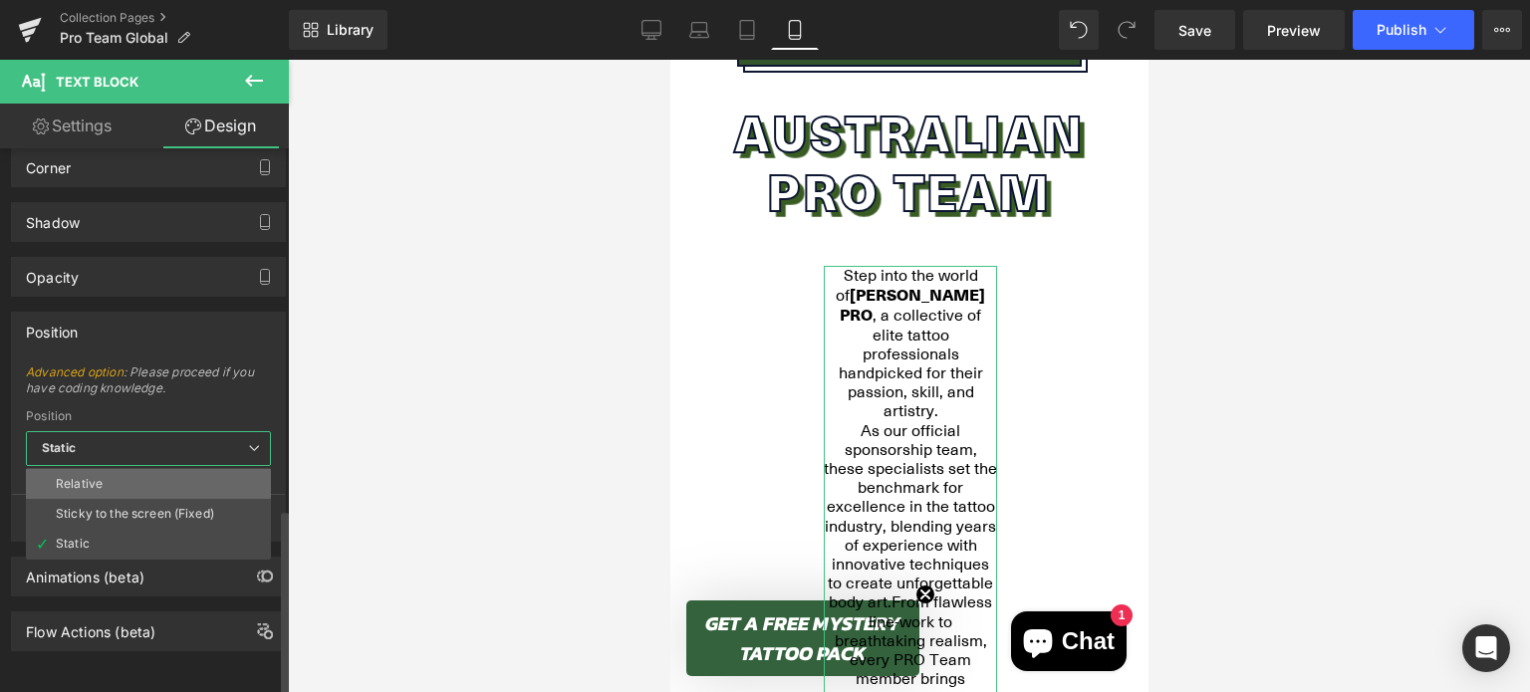
click at [71, 469] on li "Relative" at bounding box center [148, 484] width 245 height 30
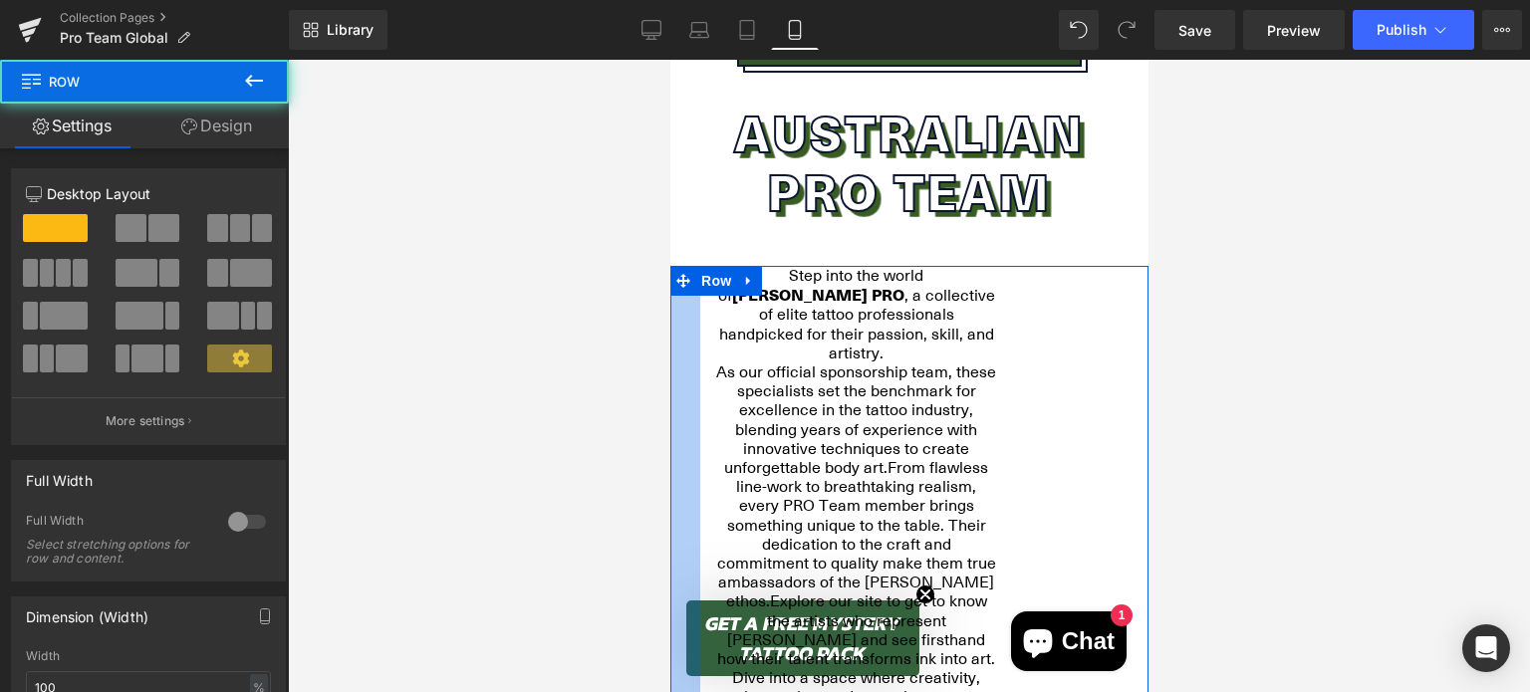
drag, startPoint x: 782, startPoint y: 426, endPoint x: 619, endPoint y: 425, distance: 163.4
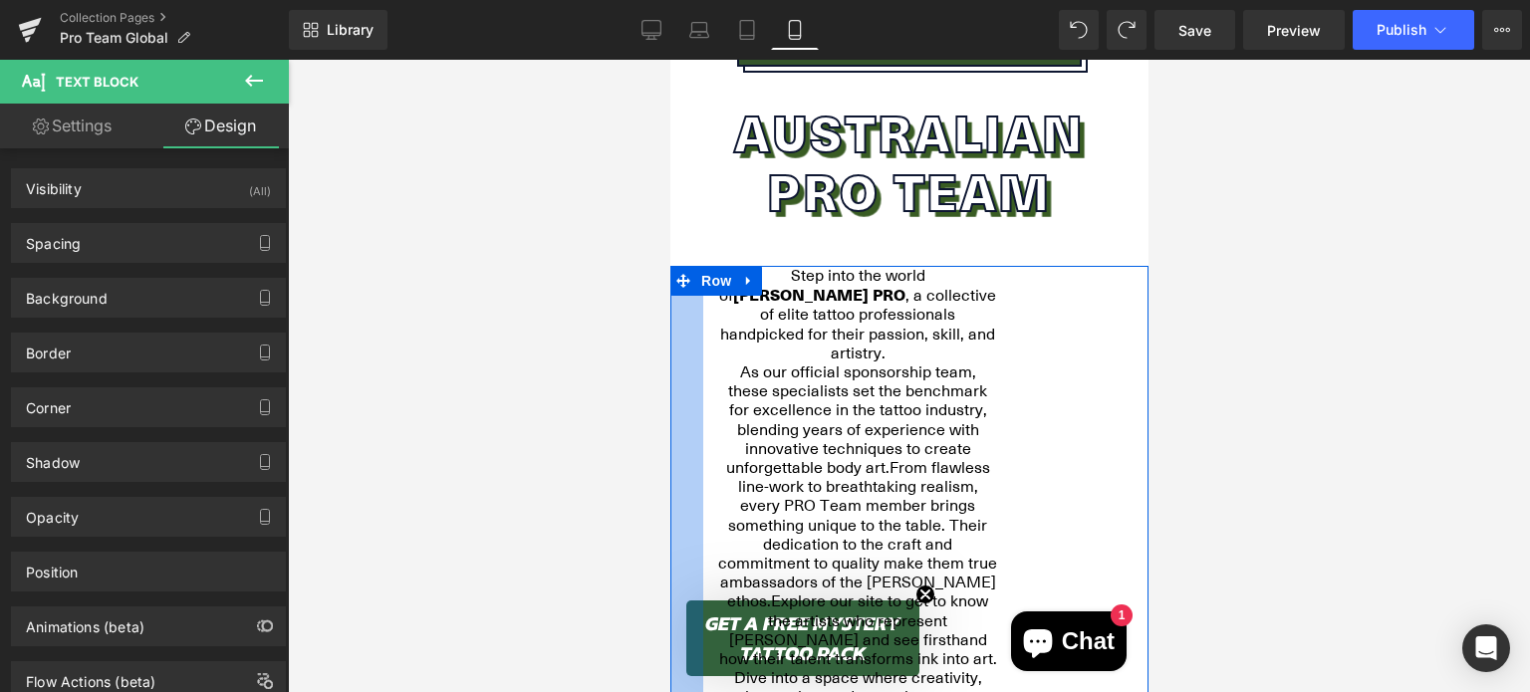
click at [642, 404] on div at bounding box center [909, 376] width 1242 height 632
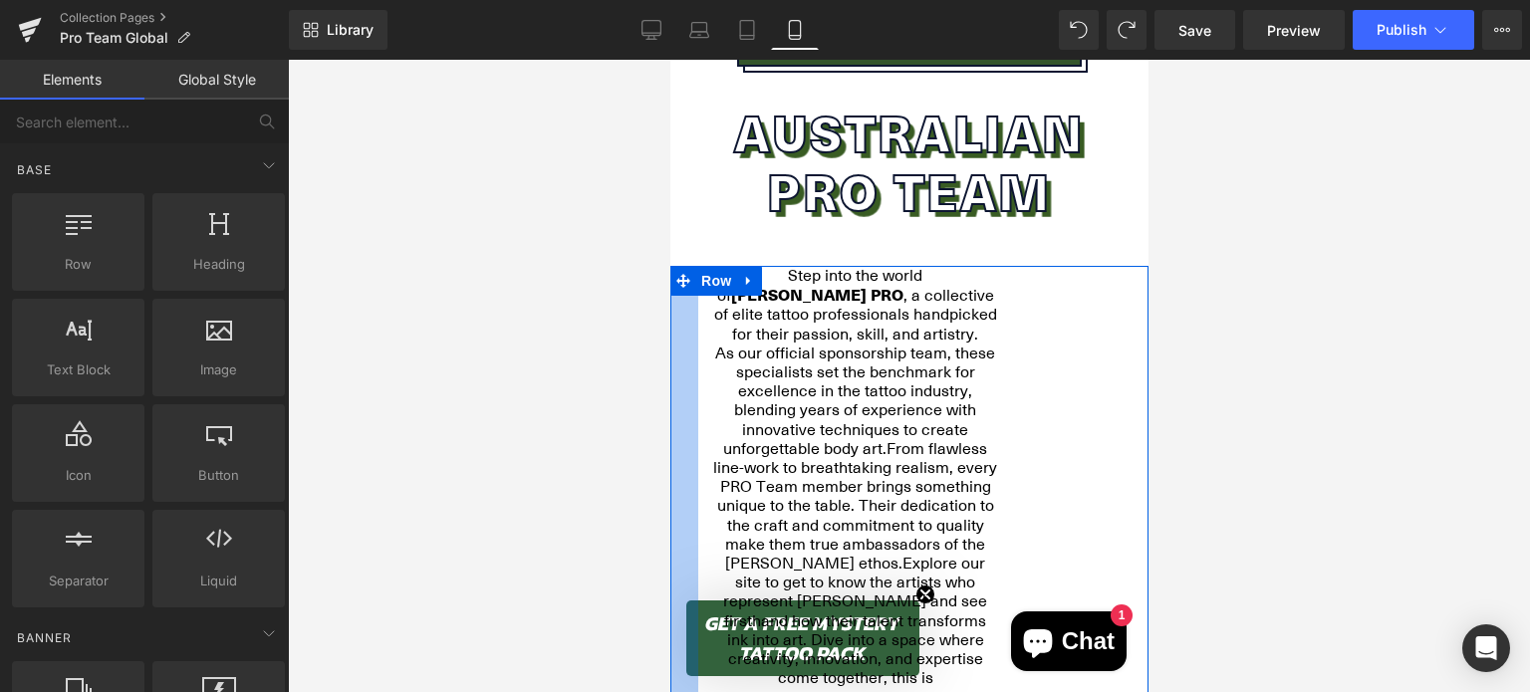
click at [671, 521] on div at bounding box center [683, 492] width 28 height 452
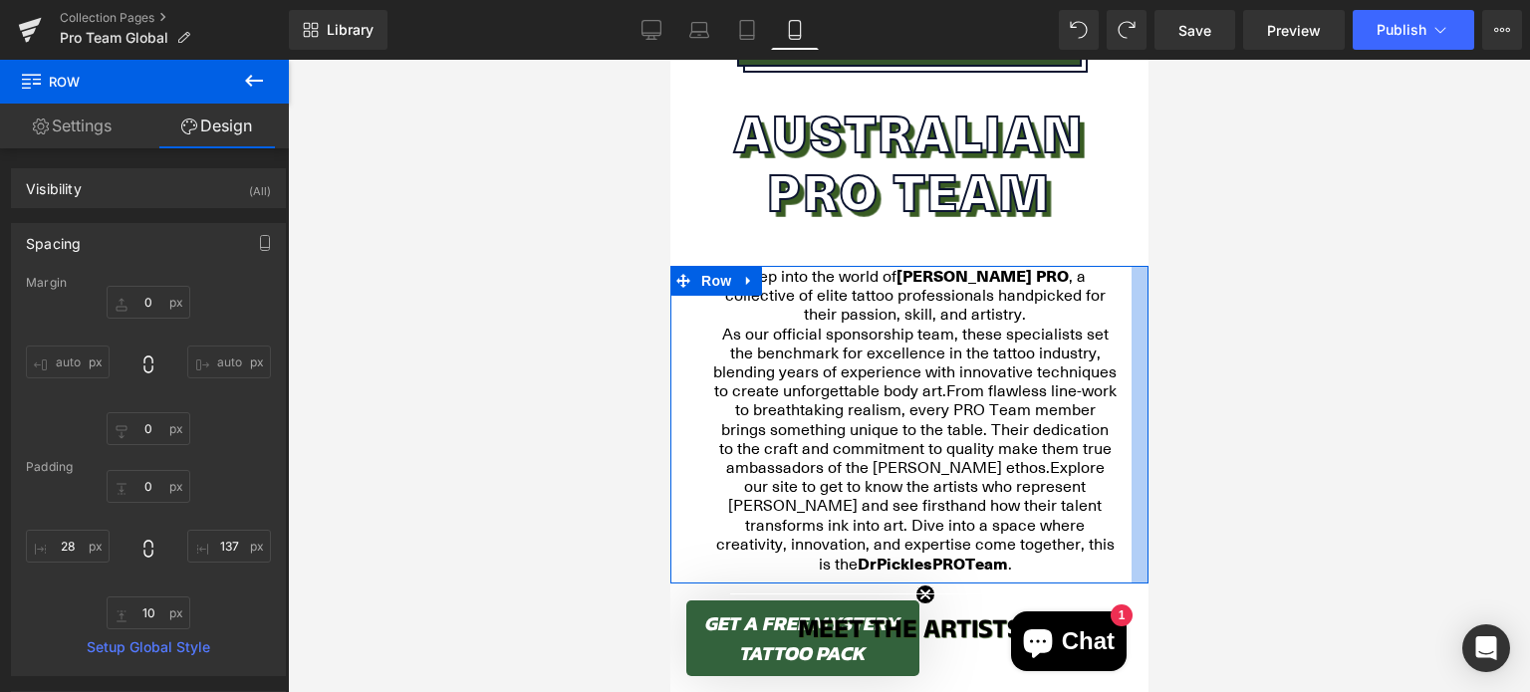
drag, startPoint x: 1009, startPoint y: 501, endPoint x: 1201, endPoint y: 481, distance: 193.3
click at [1133, 472] on div at bounding box center [1140, 425] width 14 height 318
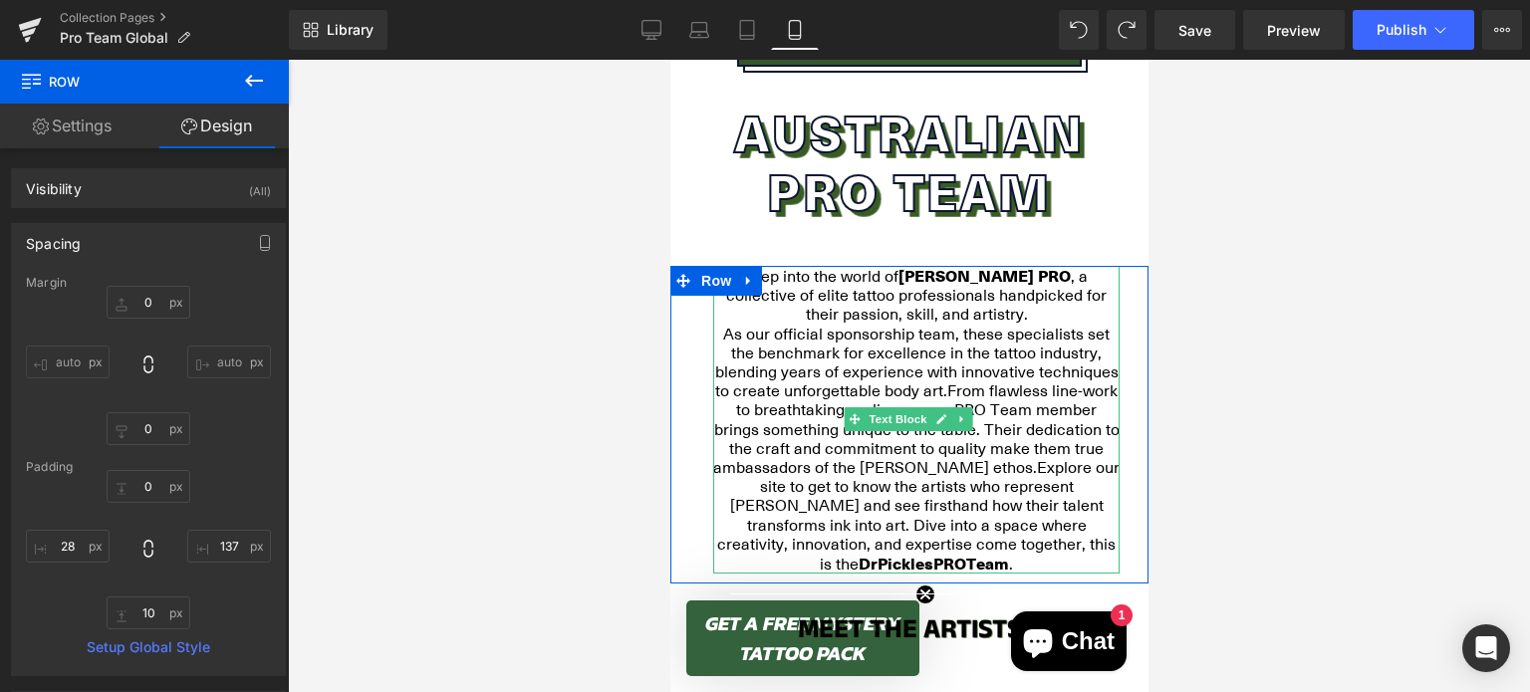
click at [985, 312] on p "Step into the world of [PERSON_NAME] PRO , a collective of elite tattoo profess…" at bounding box center [915, 295] width 406 height 59
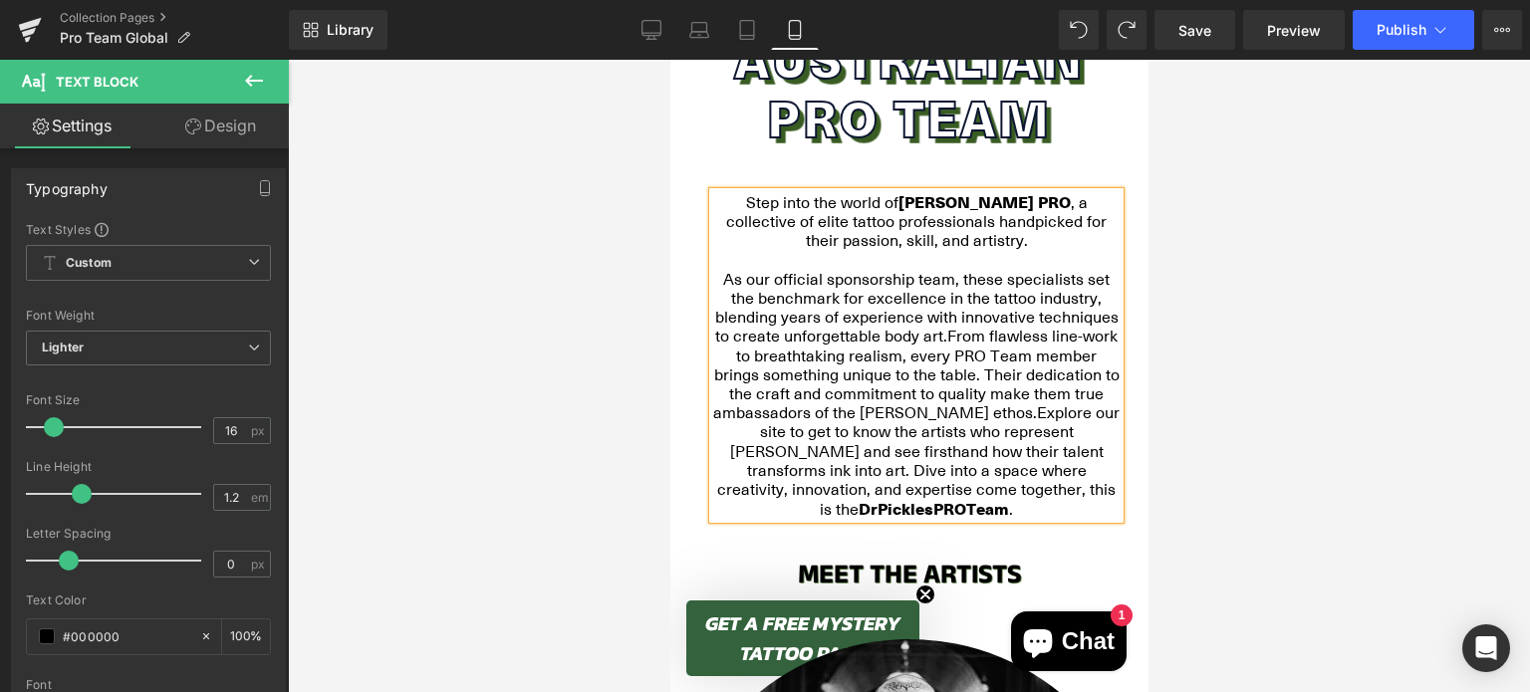
scroll to position [791, 0]
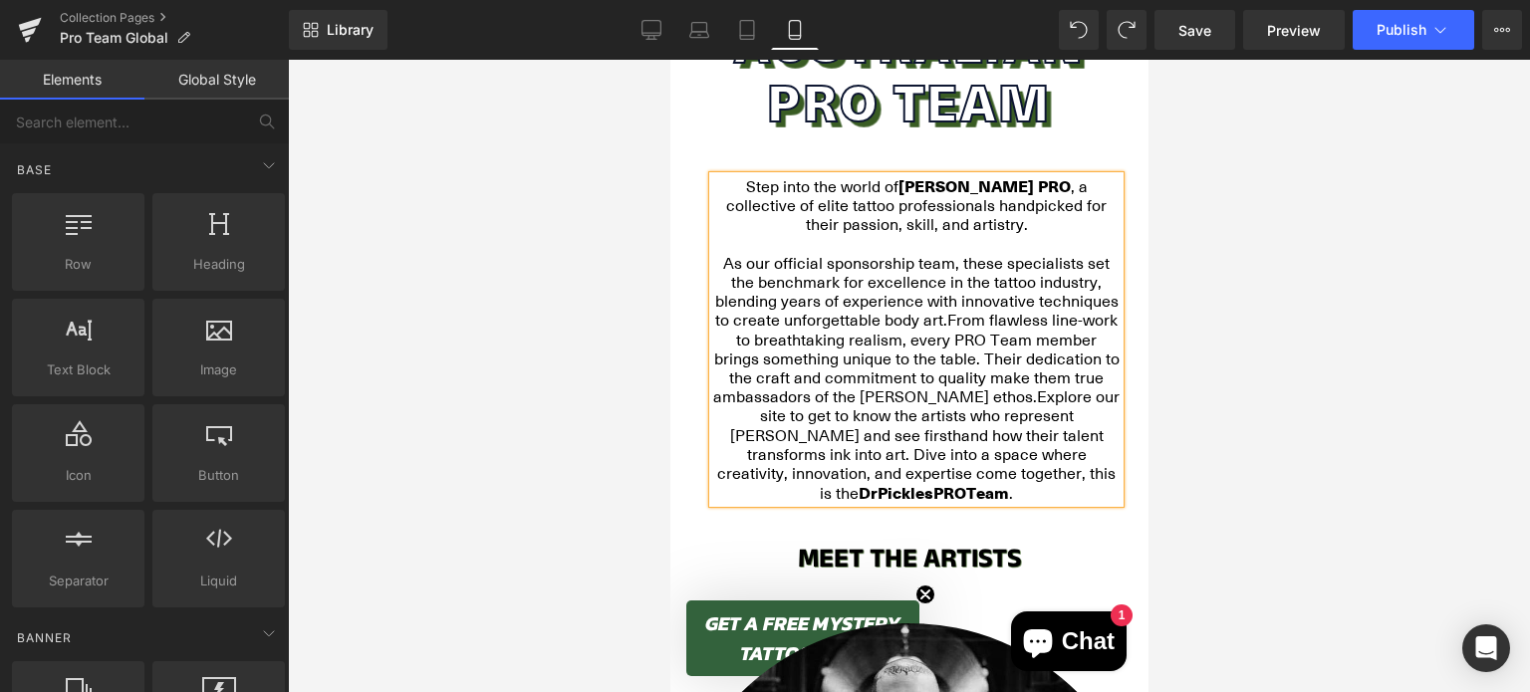
click at [1271, 378] on div at bounding box center [909, 376] width 1242 height 632
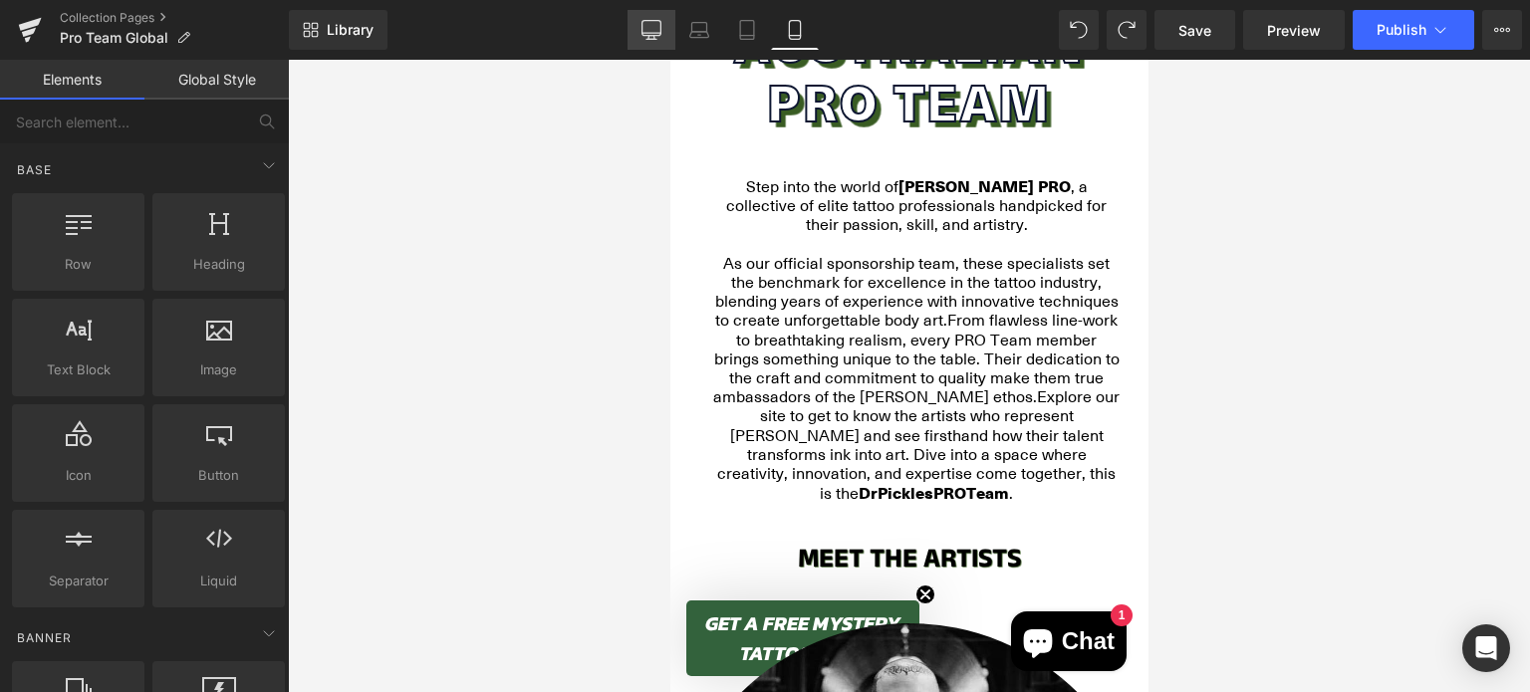
click at [654, 38] on icon at bounding box center [651, 30] width 20 height 20
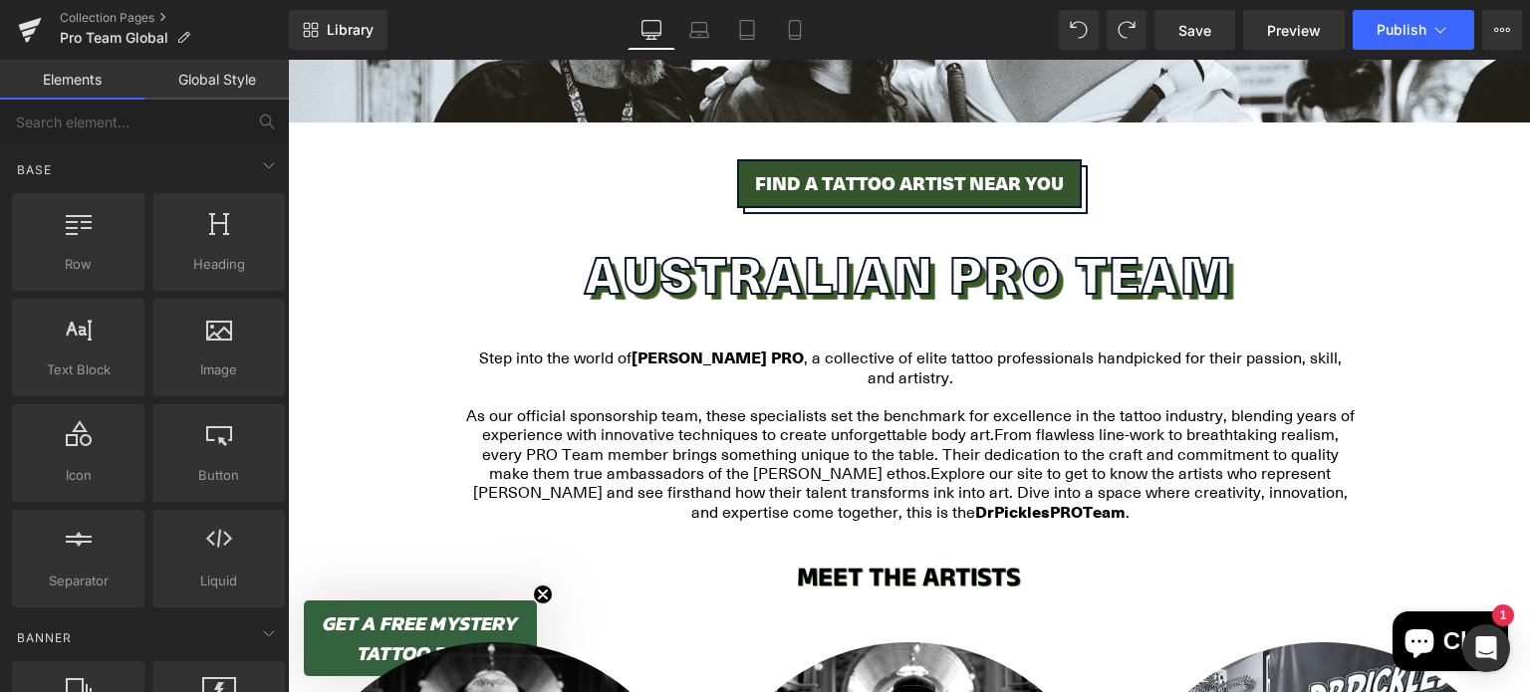
scroll to position [545, 0]
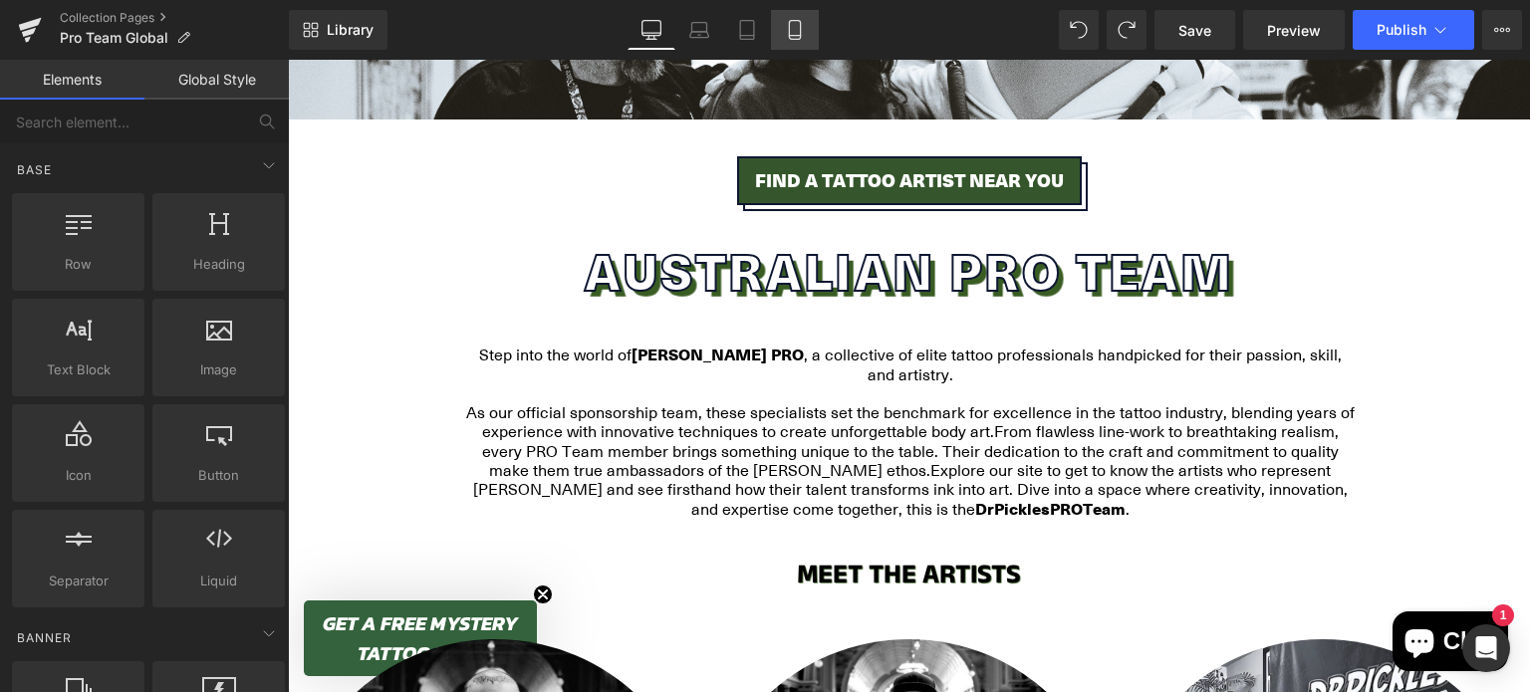
click at [797, 23] on icon at bounding box center [795, 30] width 20 height 20
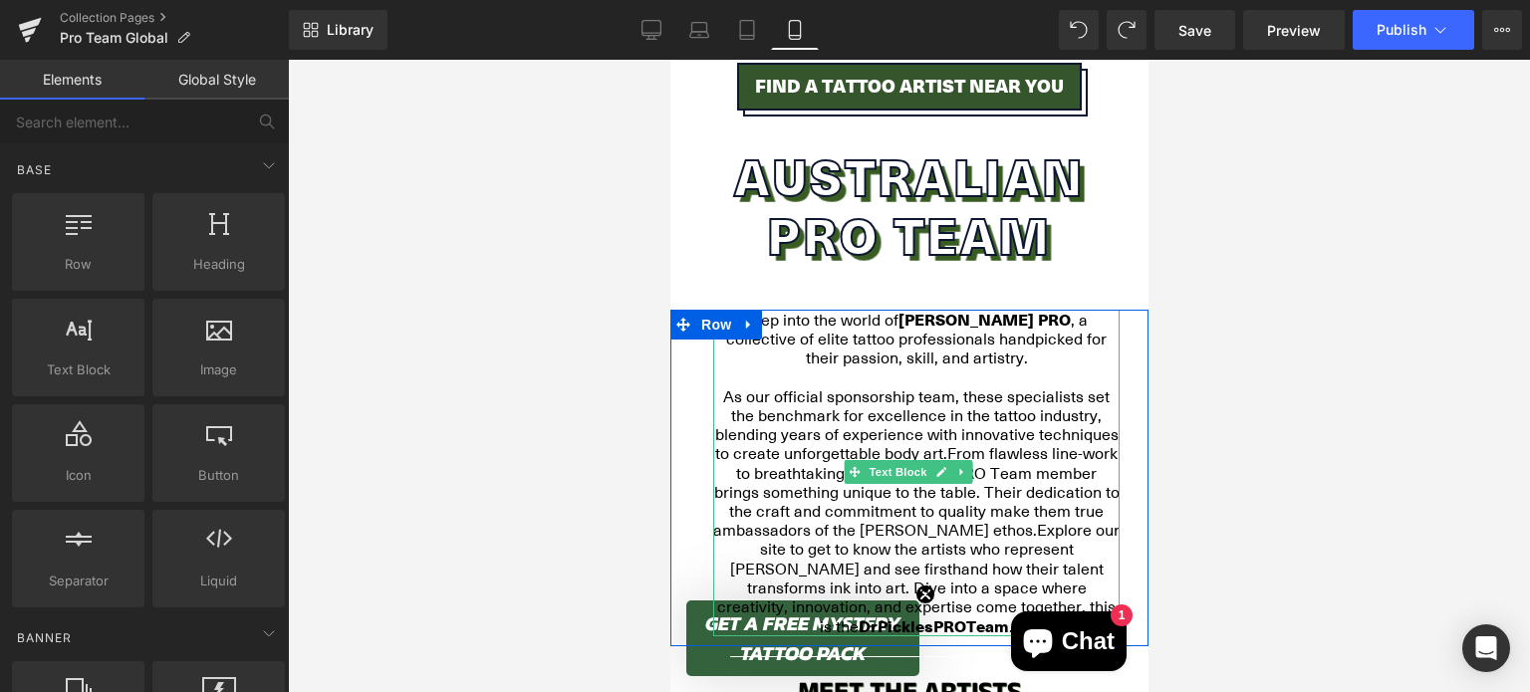
click at [787, 370] on p at bounding box center [915, 378] width 406 height 19
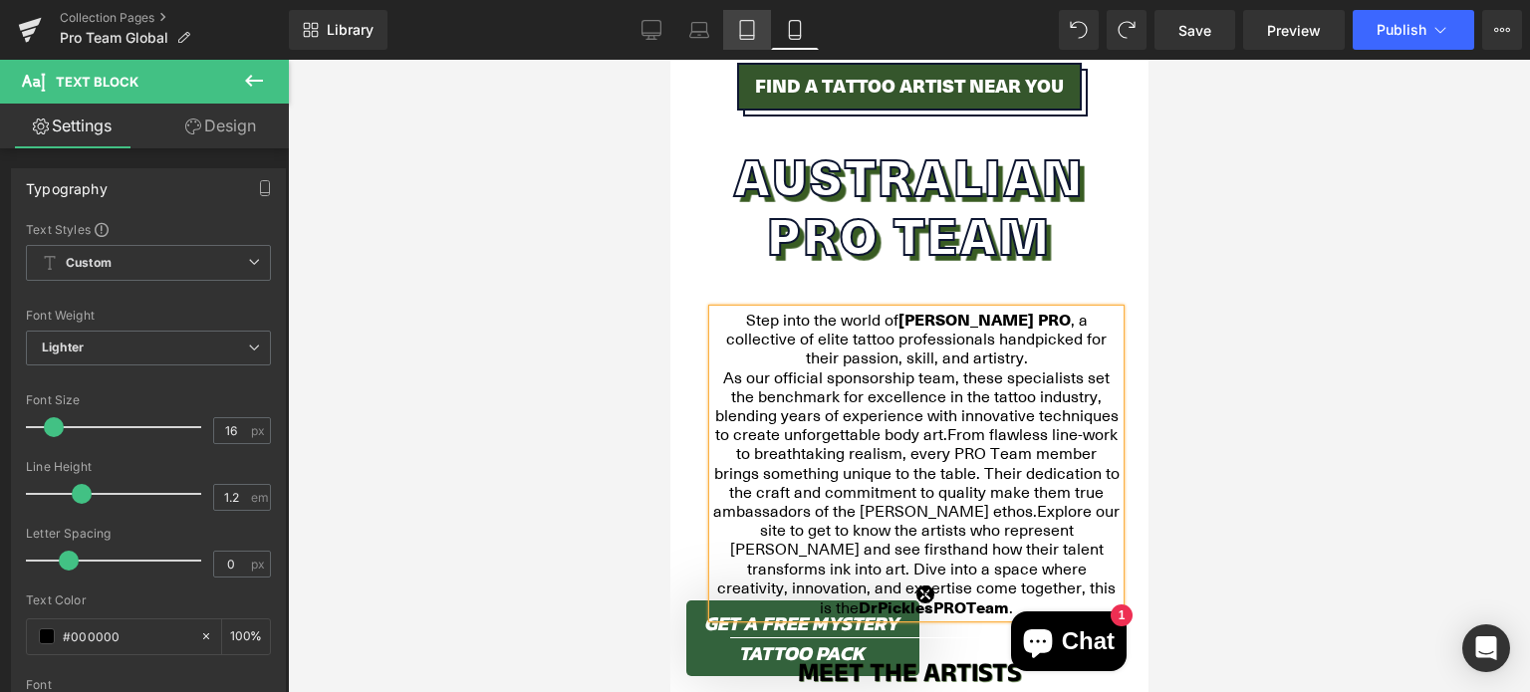
click at [749, 25] on icon at bounding box center [747, 30] width 20 height 20
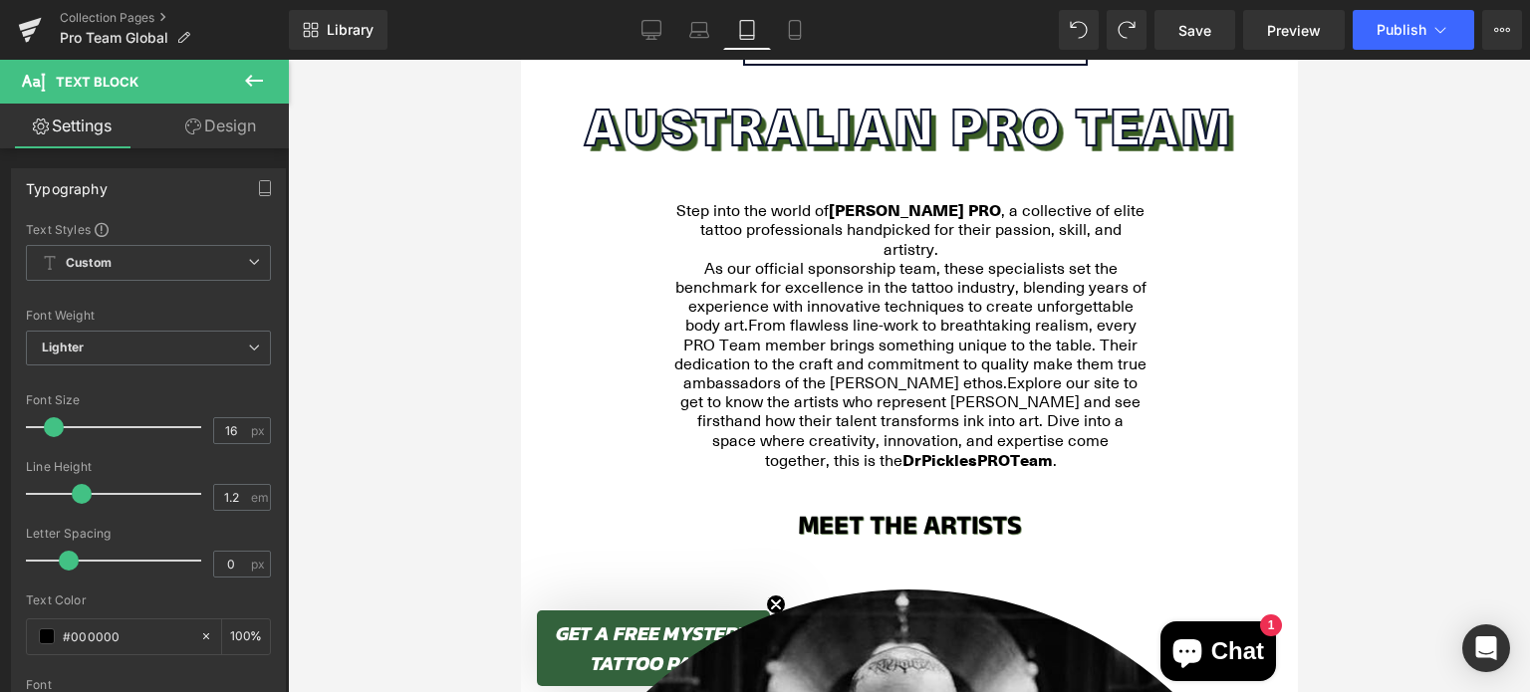
scroll to position [614, 0]
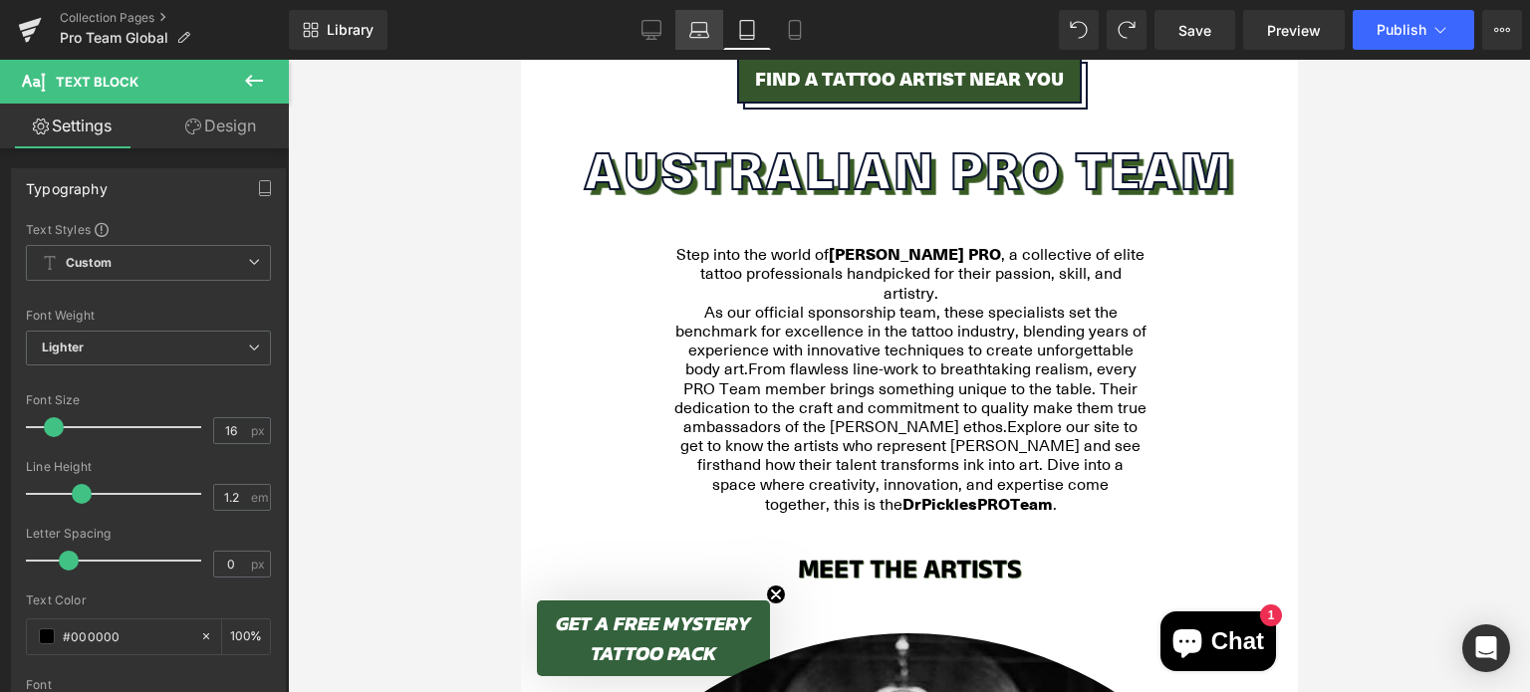
click at [704, 33] on icon at bounding box center [699, 30] width 20 height 20
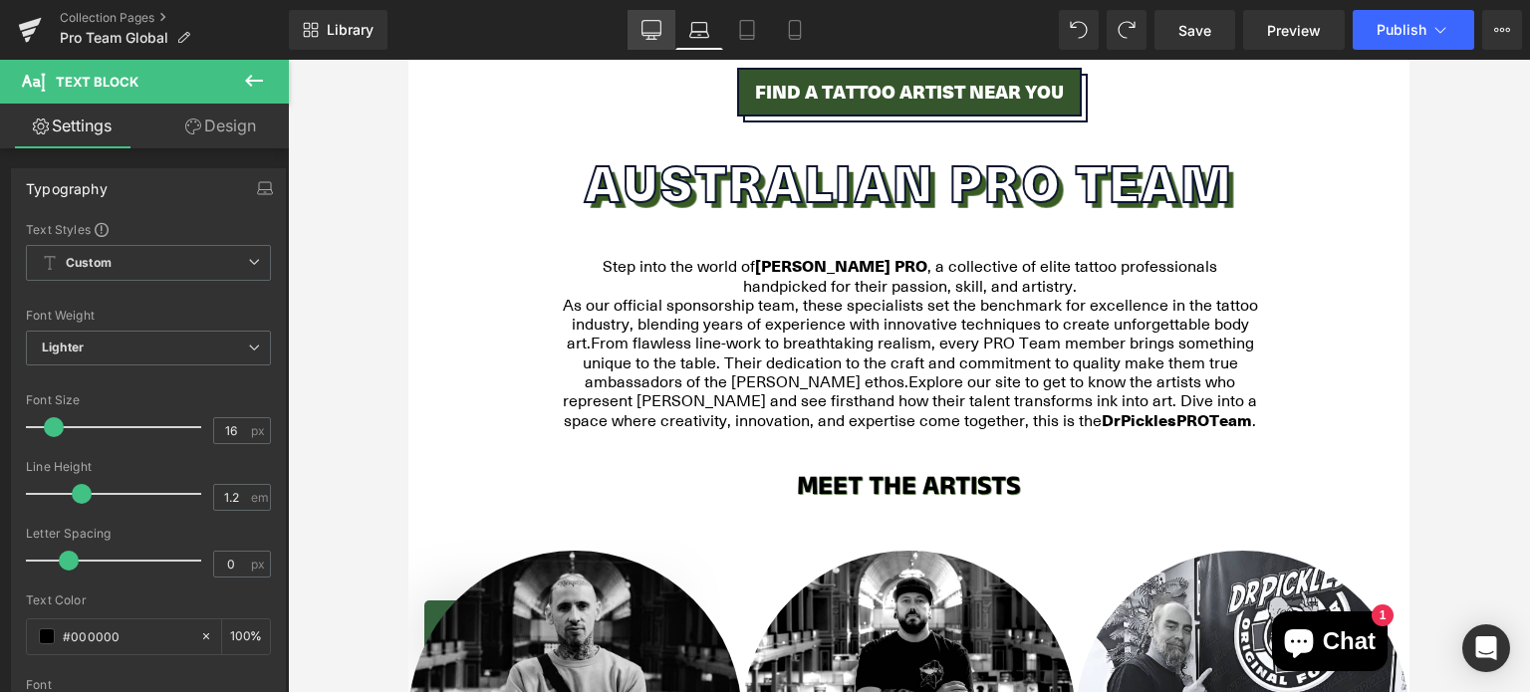
click at [664, 36] on link "Desktop" at bounding box center [652, 30] width 48 height 40
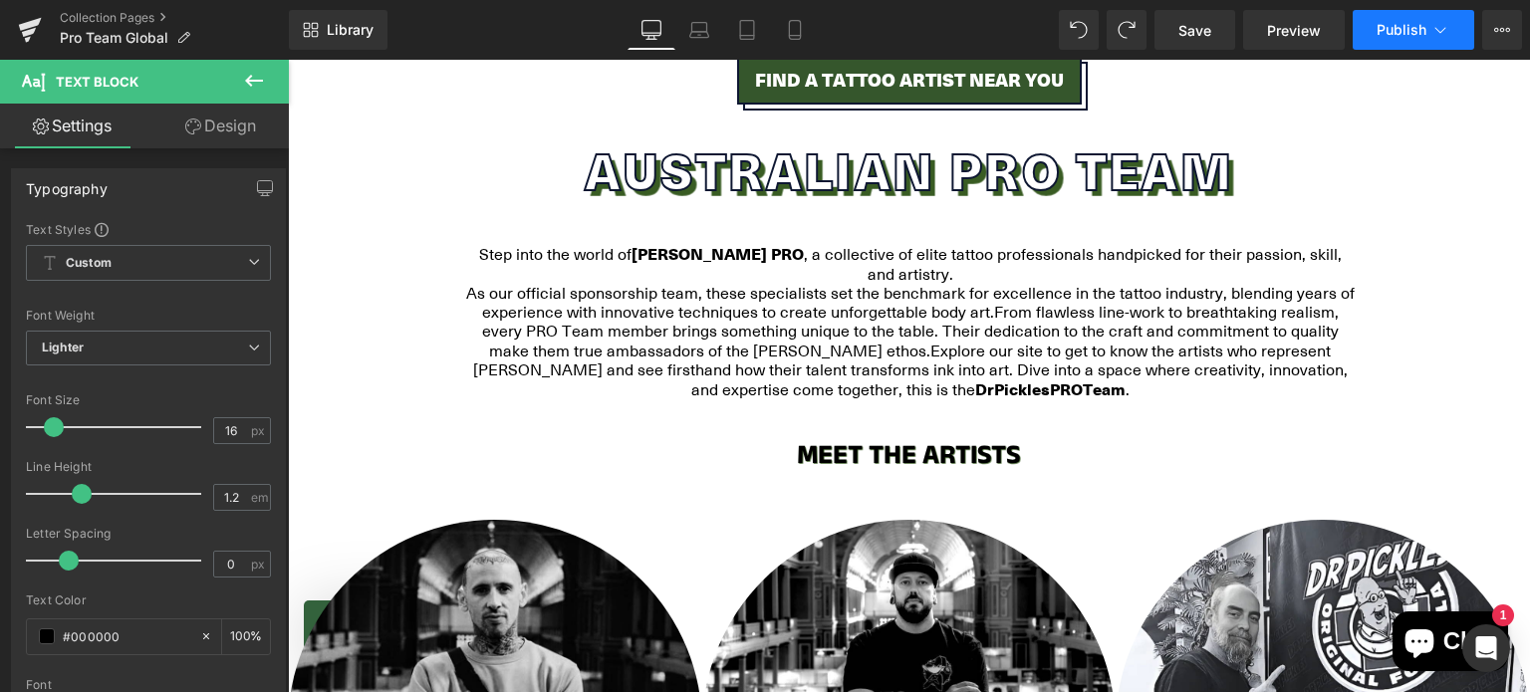
click at [1386, 23] on span "Publish" at bounding box center [1402, 30] width 50 height 16
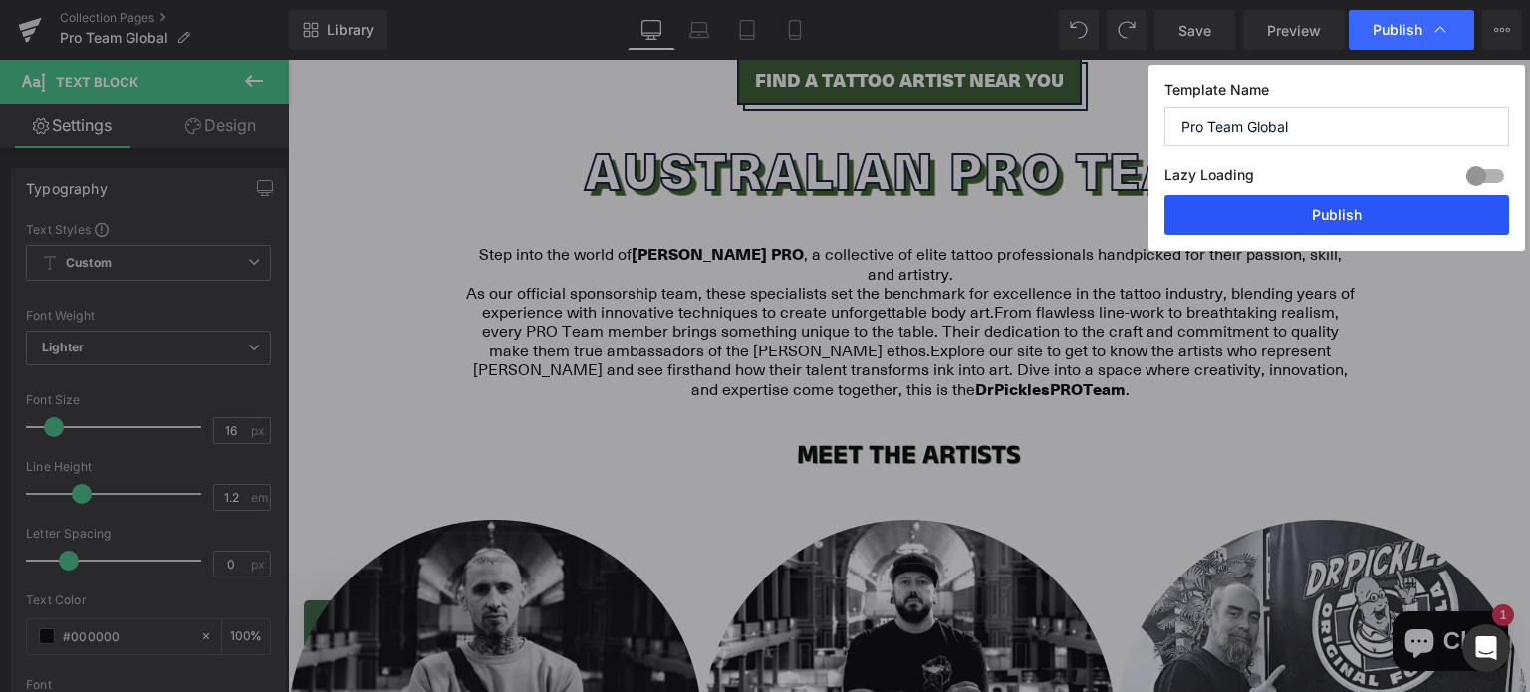
click at [1267, 206] on button "Publish" at bounding box center [1336, 215] width 345 height 40
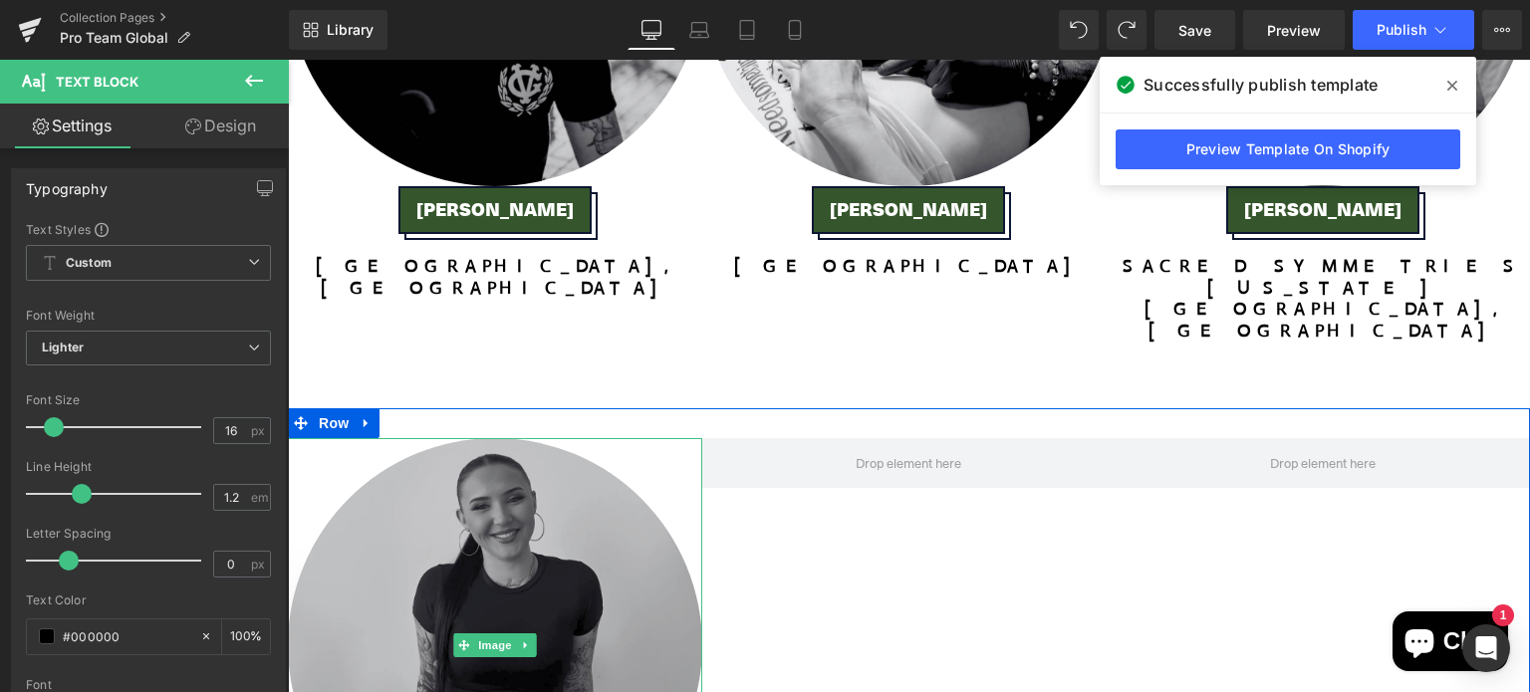
scroll to position [5947, 0]
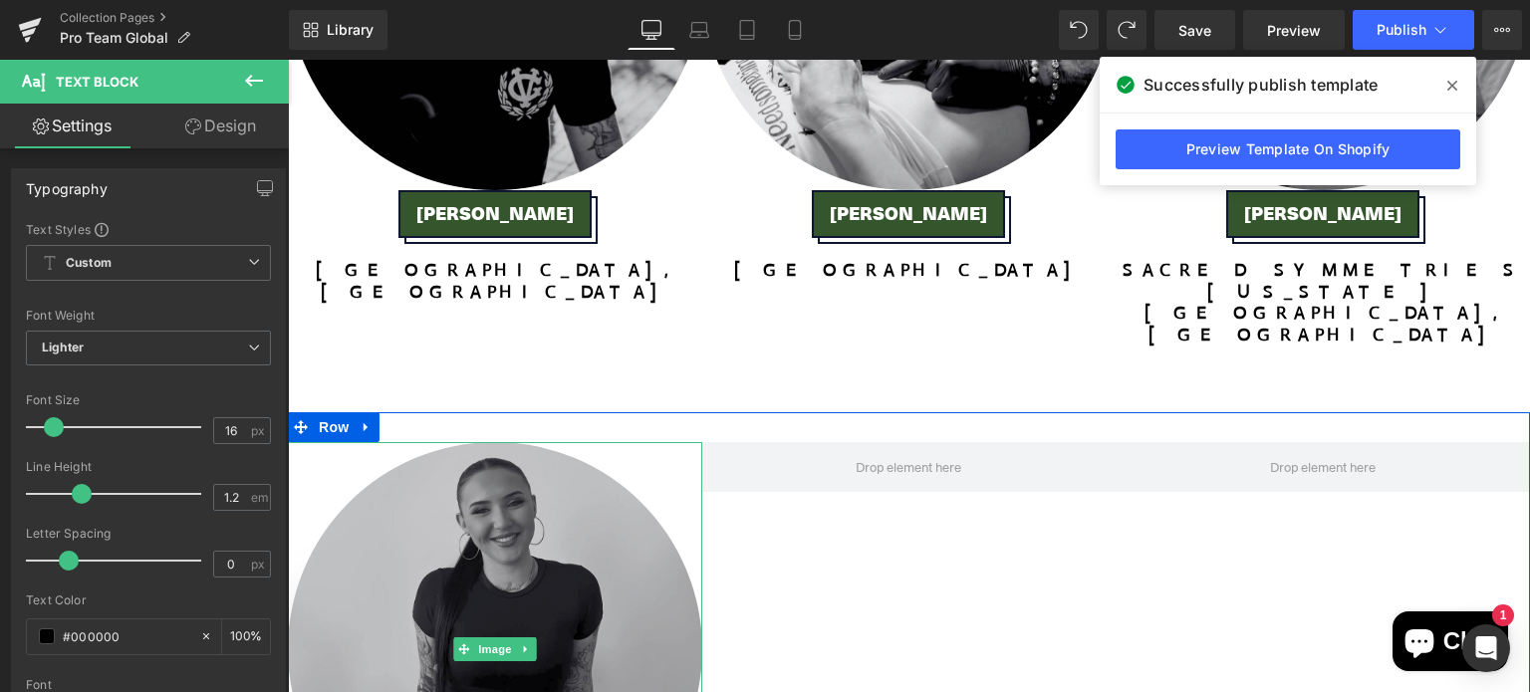
click at [482, 442] on img at bounding box center [495, 649] width 414 height 414
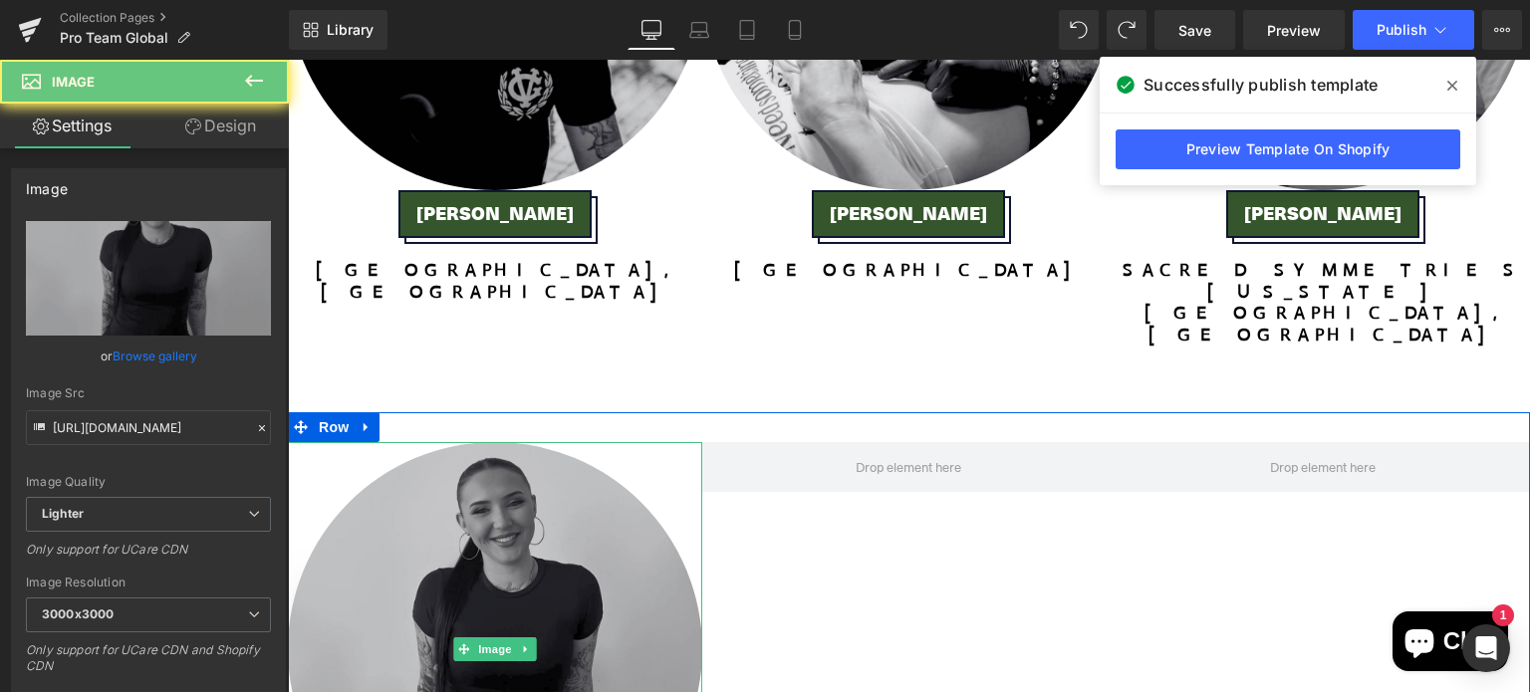
drag, startPoint x: 482, startPoint y: 210, endPoint x: 526, endPoint y: 215, distance: 44.1
click at [526, 442] on img at bounding box center [495, 649] width 414 height 414
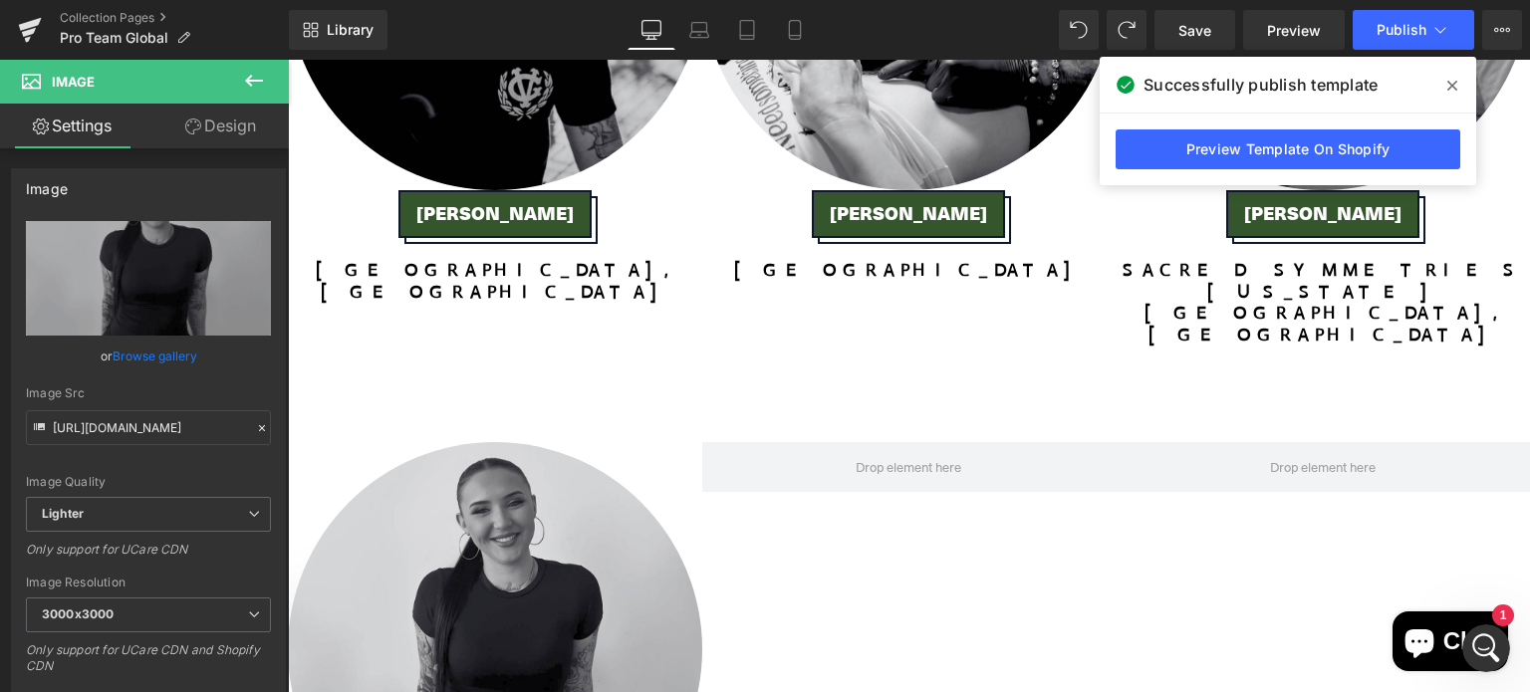
scroll to position [0, 0]
